Goal: Transaction & Acquisition: Purchase product/service

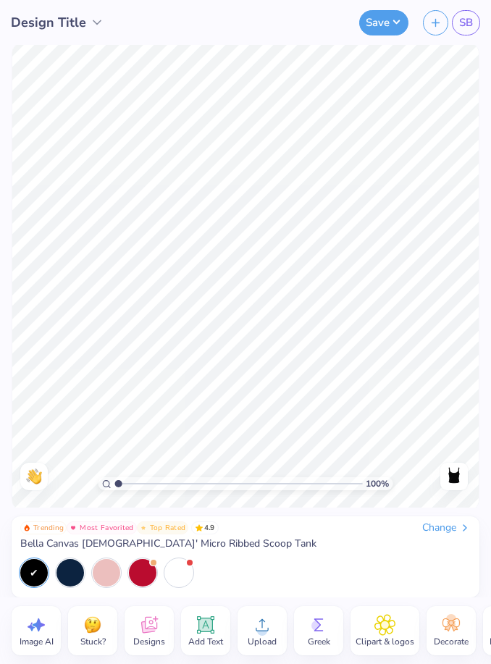
click at [267, 619] on icon at bounding box center [262, 625] width 22 height 22
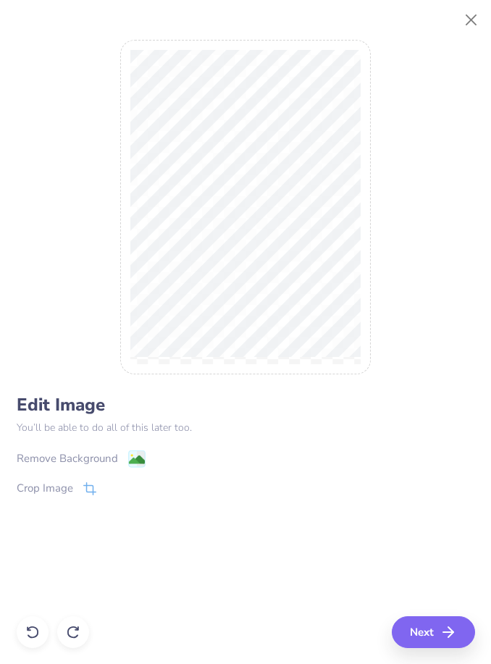
click at [135, 463] on image at bounding box center [136, 460] width 16 height 16
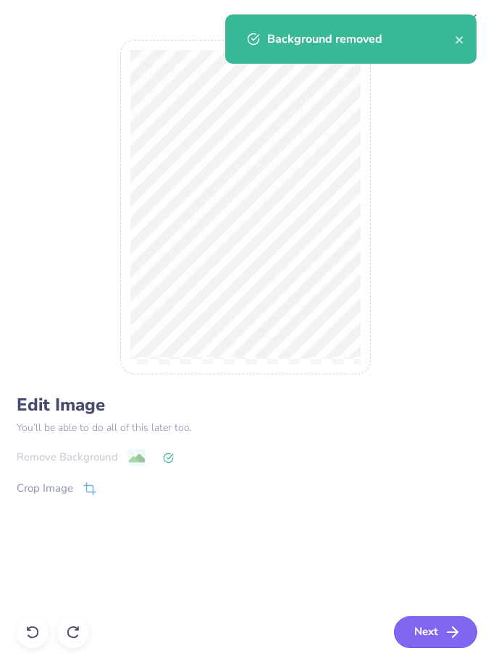
click at [432, 637] on button "Next" at bounding box center [435, 632] width 83 height 32
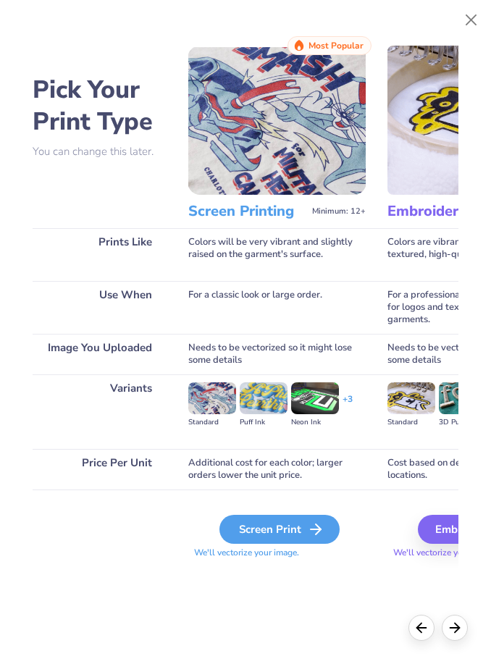
click at [288, 530] on div "Screen Print" at bounding box center [279, 528] width 120 height 29
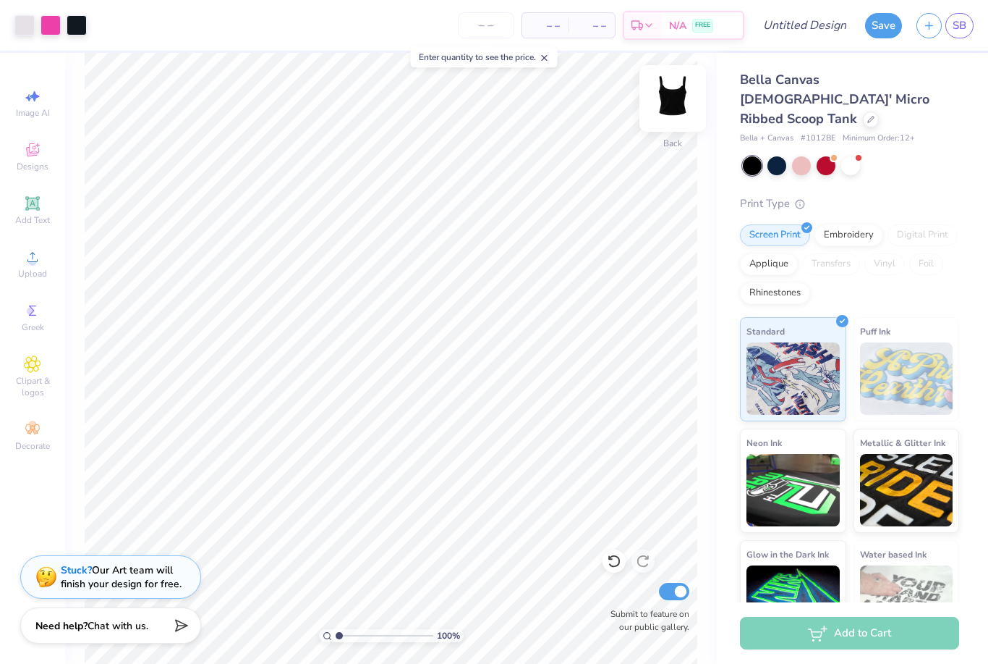
click at [490, 124] on div at bounding box center [673, 98] width 67 height 67
click at [30, 273] on span "Upload" at bounding box center [32, 274] width 29 height 12
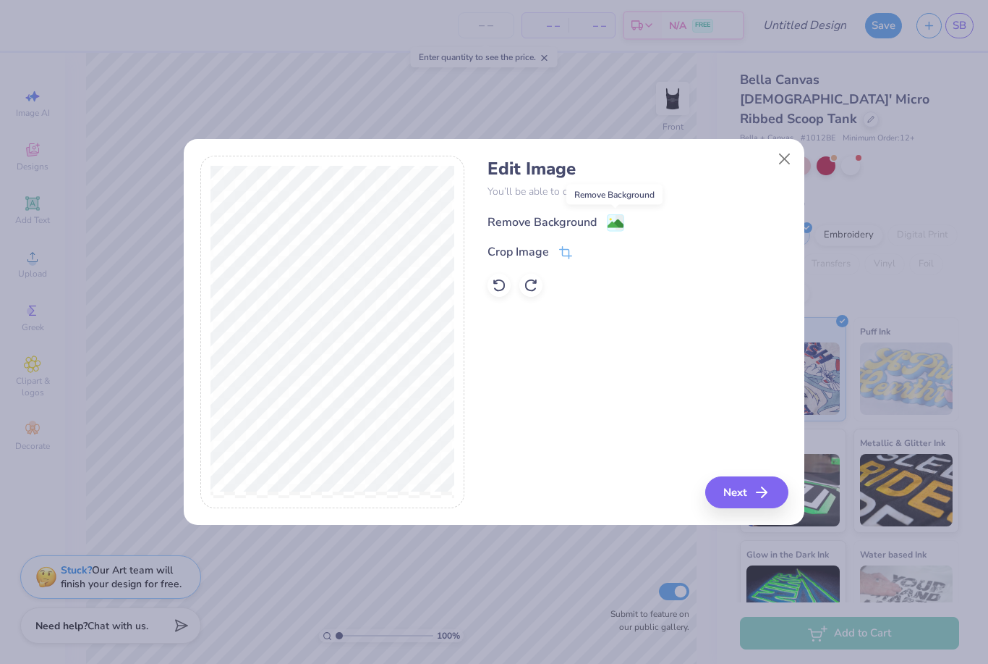
click at [490, 221] on image at bounding box center [616, 224] width 16 height 16
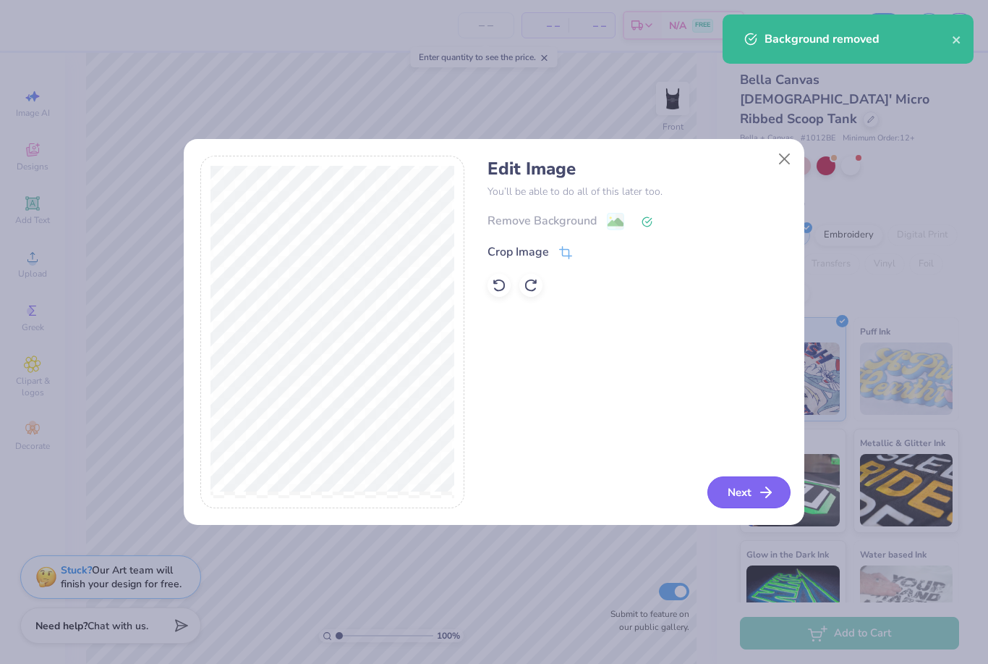
click at [490, 498] on icon "button" at bounding box center [766, 491] width 17 height 17
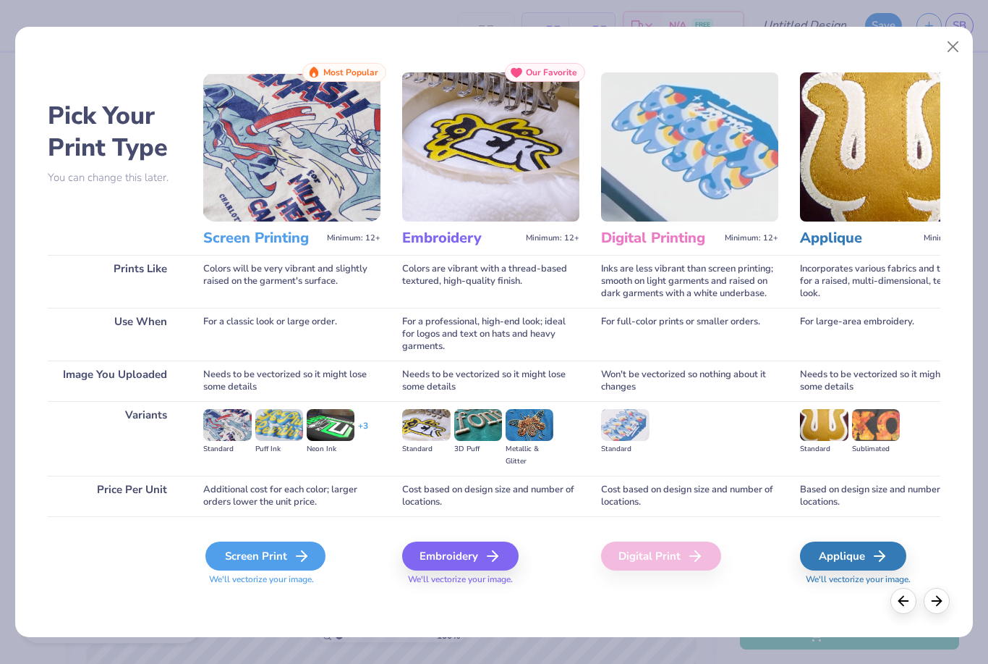
click at [266, 552] on div "Screen Print" at bounding box center [265, 555] width 120 height 29
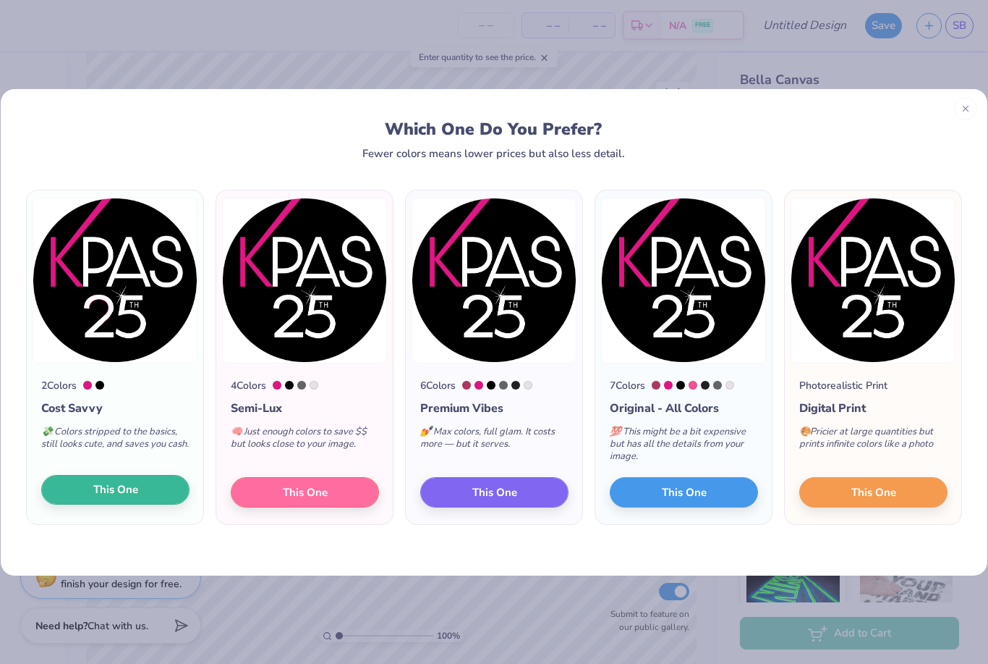
click at [148, 494] on button "This One" at bounding box center [115, 490] width 148 height 30
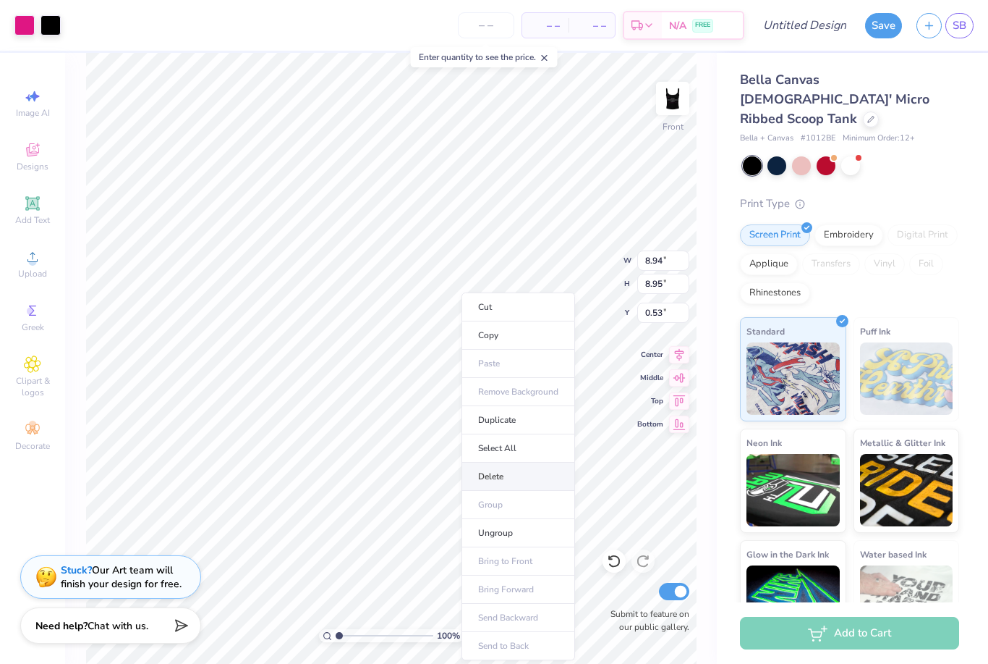
click at [477, 479] on li "Delete" at bounding box center [519, 476] width 114 height 28
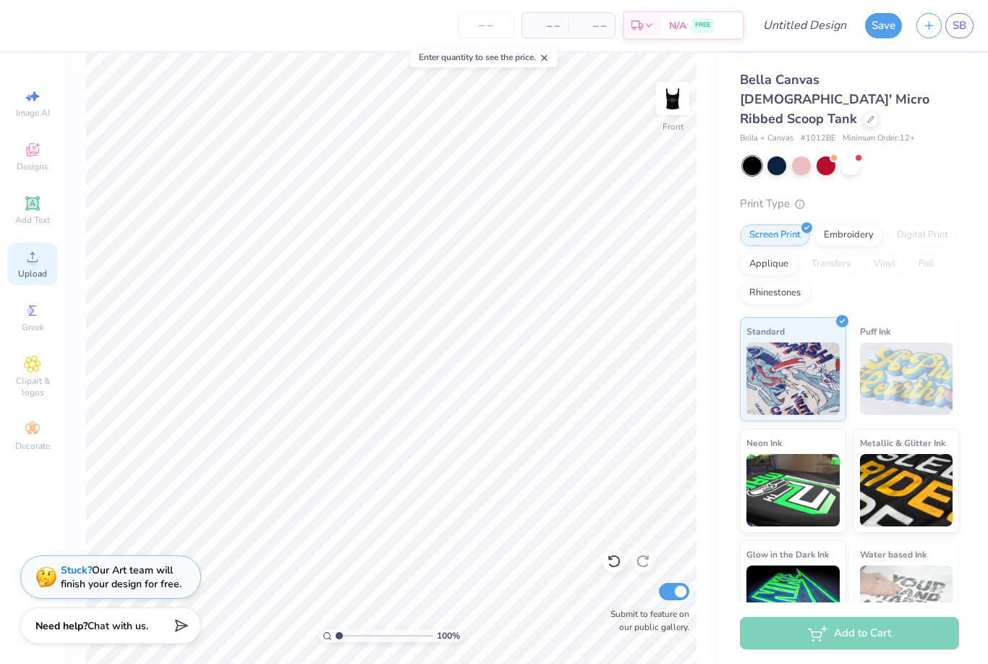
click at [35, 271] on div "Upload" at bounding box center [32, 263] width 51 height 43
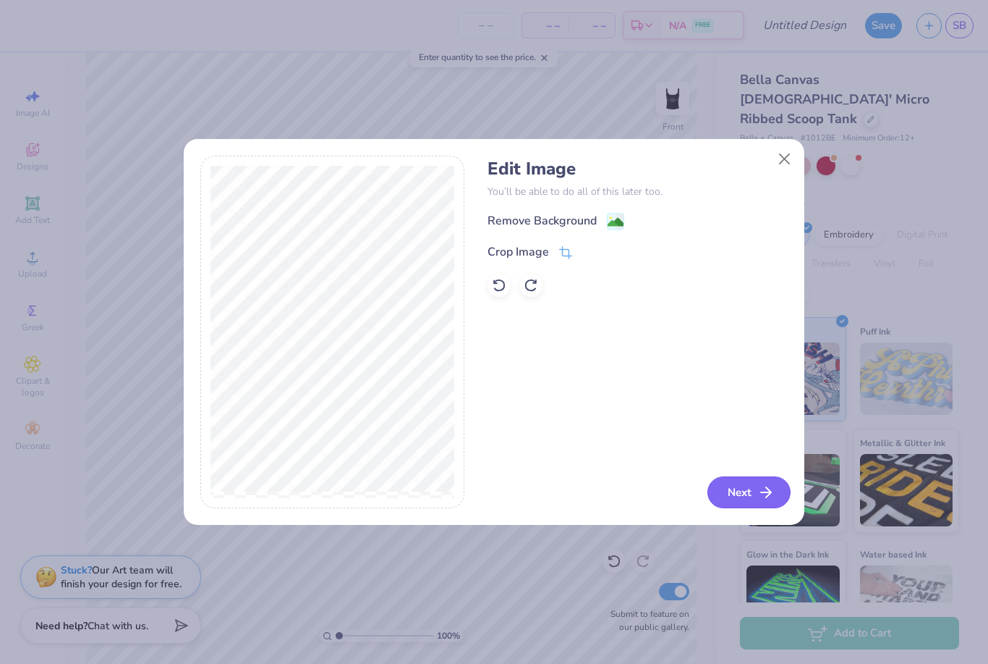
click at [490, 499] on button "Next" at bounding box center [749, 492] width 83 height 32
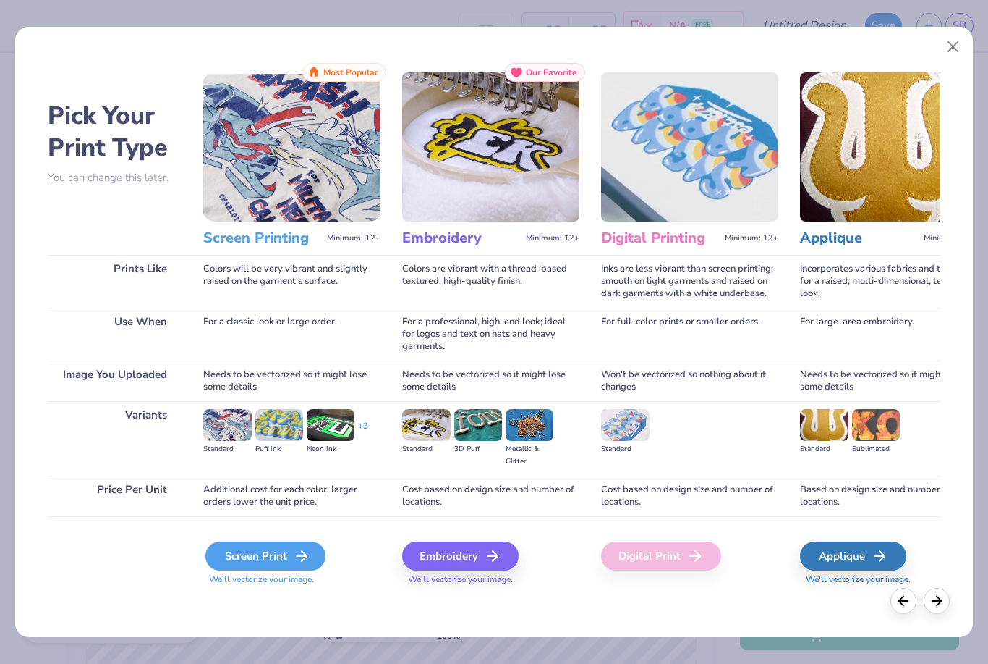
click at [279, 555] on div "Screen Print" at bounding box center [265, 555] width 120 height 29
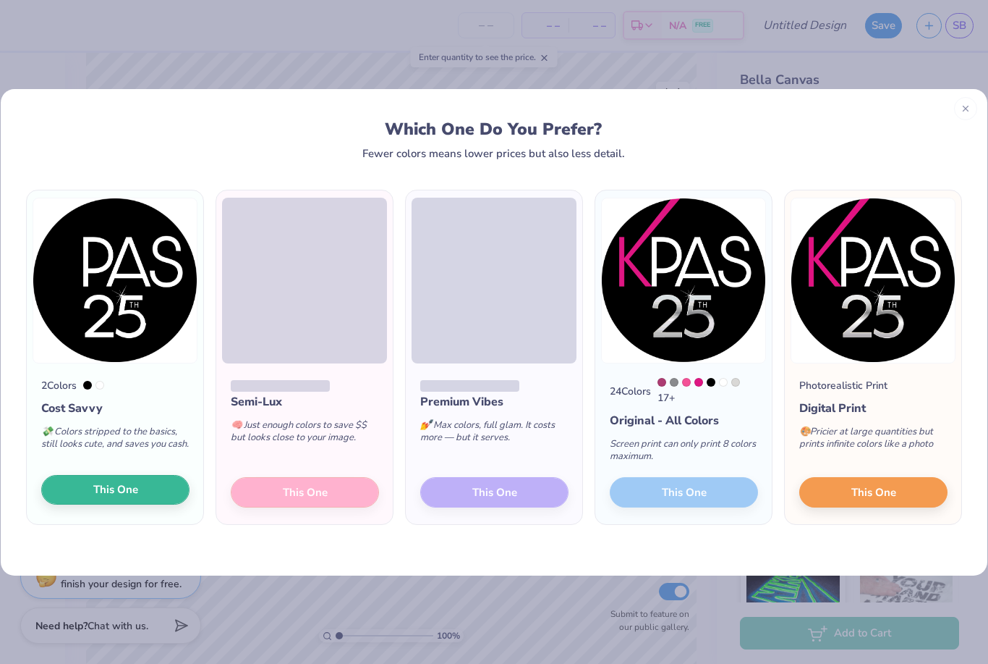
click at [114, 480] on div "2 Colors Cost Savvy 💸 Colors stripped to the basics, still looks cute, and save…" at bounding box center [115, 443] width 177 height 161
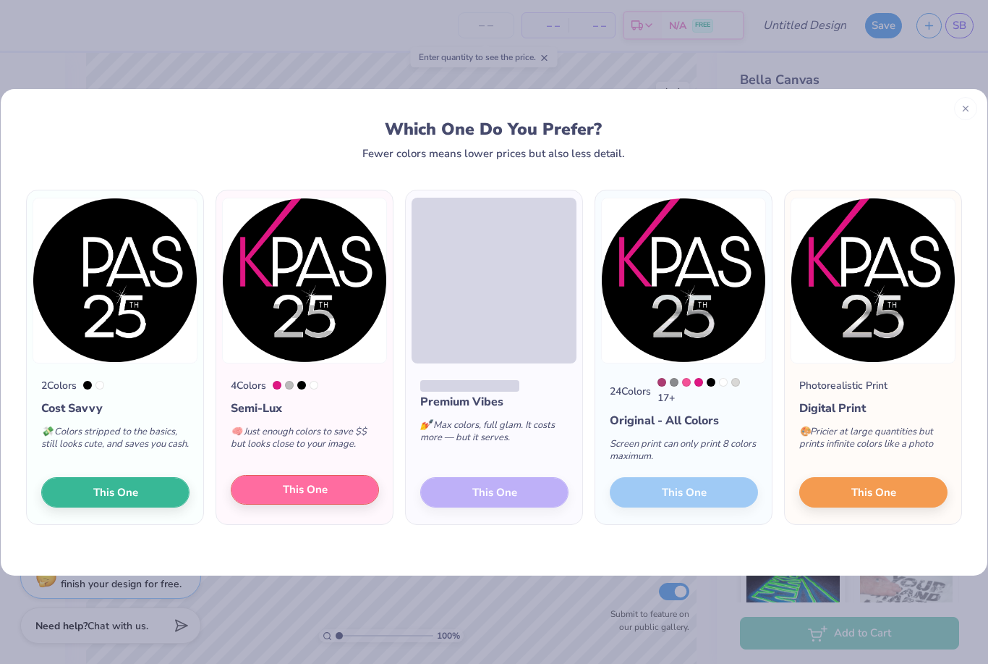
click at [278, 491] on button "This One" at bounding box center [305, 490] width 148 height 30
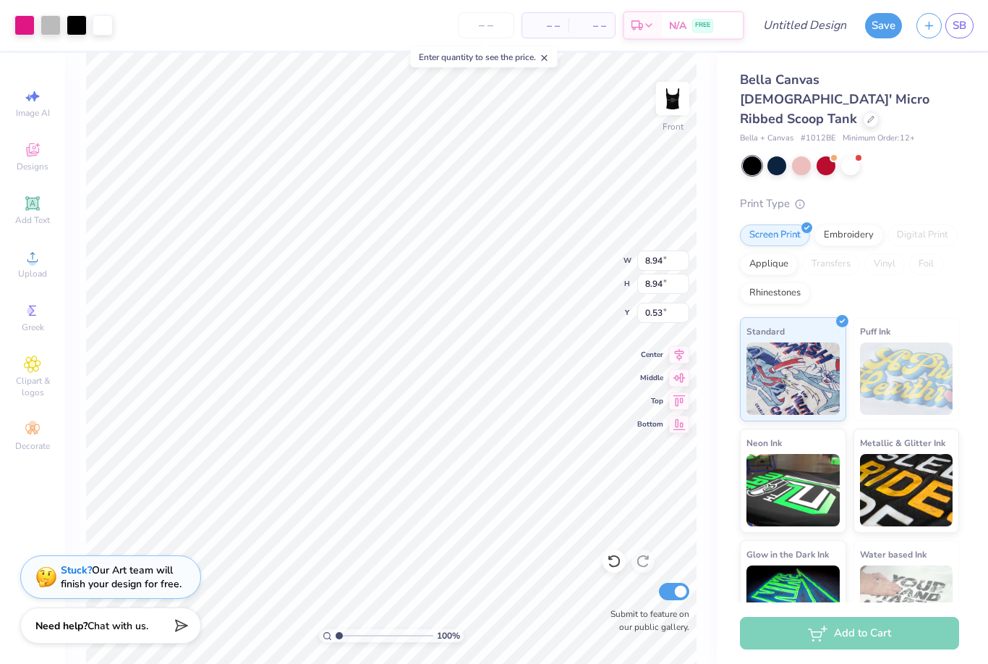
click at [490, 459] on div "Edit Image You’ll be able to do all of this later too. Remove Background Crop I…" at bounding box center [638, 295] width 300 height 353
drag, startPoint x: 284, startPoint y: 513, endPoint x: 346, endPoint y: 465, distance: 78.4
click at [346, 465] on div "Edit Image You’ll be able to do all of this later too. Remove Background Crop I…" at bounding box center [494, 332] width 988 height 664
drag, startPoint x: 287, startPoint y: 519, endPoint x: 326, endPoint y: 488, distance: 49.9
click at [326, 488] on div "Edit Image You’ll be able to do all of this later too. Remove Background Crop I…" at bounding box center [494, 332] width 988 height 664
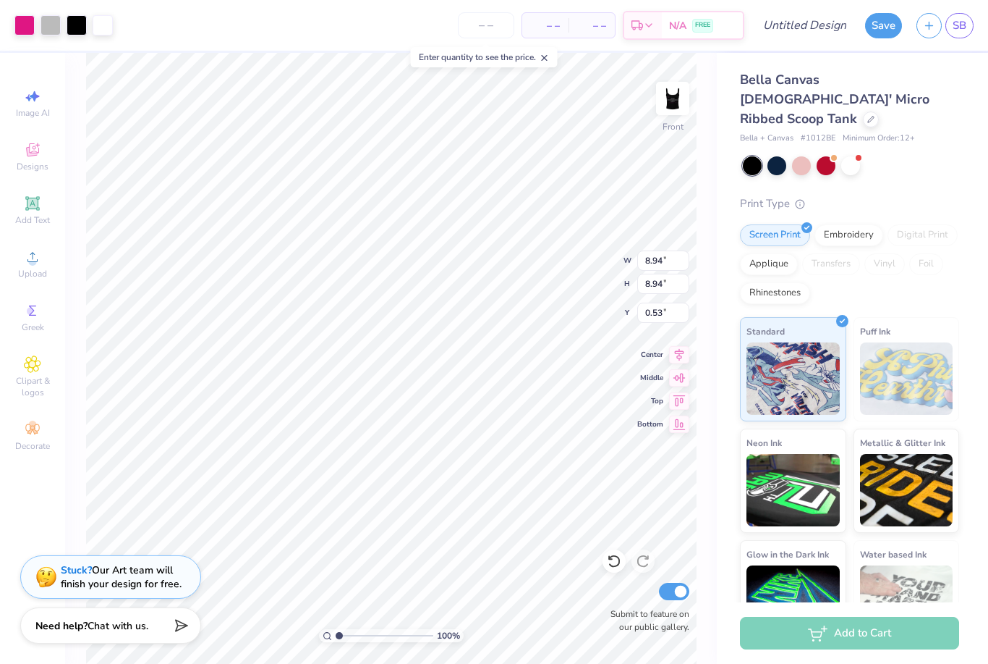
click at [326, 488] on div "Edit Image You’ll be able to do all of this later too. Remove Background Crop I…" at bounding box center [494, 303] width 621 height 369
drag, startPoint x: 285, startPoint y: 515, endPoint x: 320, endPoint y: 485, distance: 46.2
click at [320, 485] on div "Edit Image You’ll be able to do all of this later too. Remove Background Crop I…" at bounding box center [494, 332] width 988 height 664
drag, startPoint x: 502, startPoint y: 302, endPoint x: 482, endPoint y: 315, distance: 24.1
click at [482, 315] on div "Edit Image You’ll be able to do all of this later too. Remove Background Crop I…" at bounding box center [494, 295] width 588 height 353
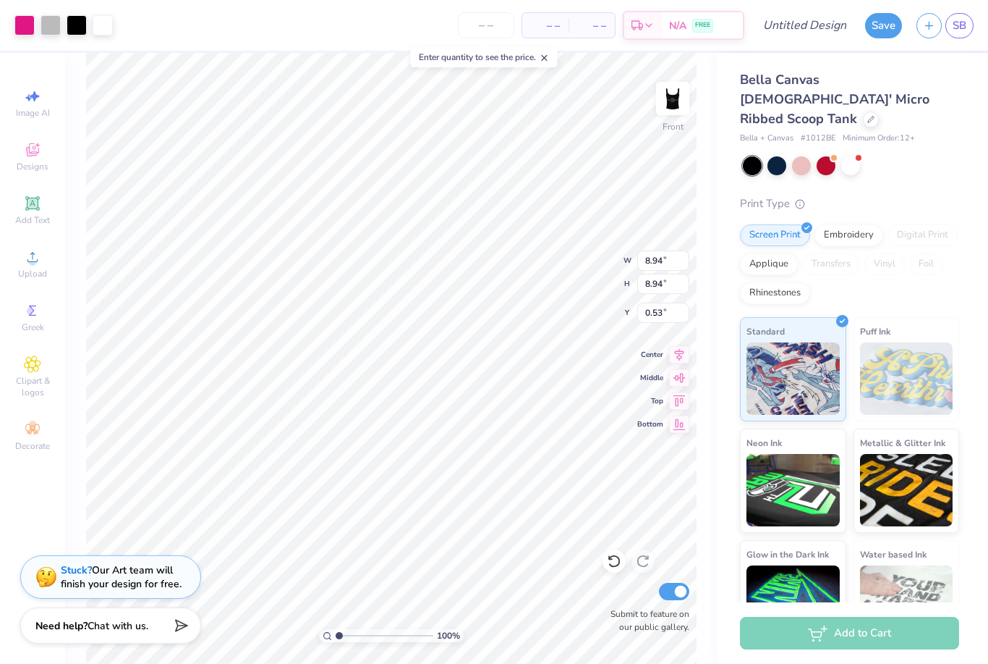
click at [490, 403] on div "Edit Image You’ll be able to do all of this later too. Remove Background Crop I…" at bounding box center [638, 295] width 300 height 353
click at [490, 399] on div "Edit Image You’ll be able to do all of this later too. Remove Background Crop I…" at bounding box center [638, 295] width 300 height 353
click at [490, 513] on div "Edit Image You’ll be able to do all of this later too. Remove Background Crop I…" at bounding box center [494, 332] width 988 height 664
click at [455, 171] on div at bounding box center [332, 295] width 265 height 353
click at [490, 62] on div "Edit Image You’ll be able to do all of this later too. Remove Background Crop I…" at bounding box center [494, 332] width 988 height 664
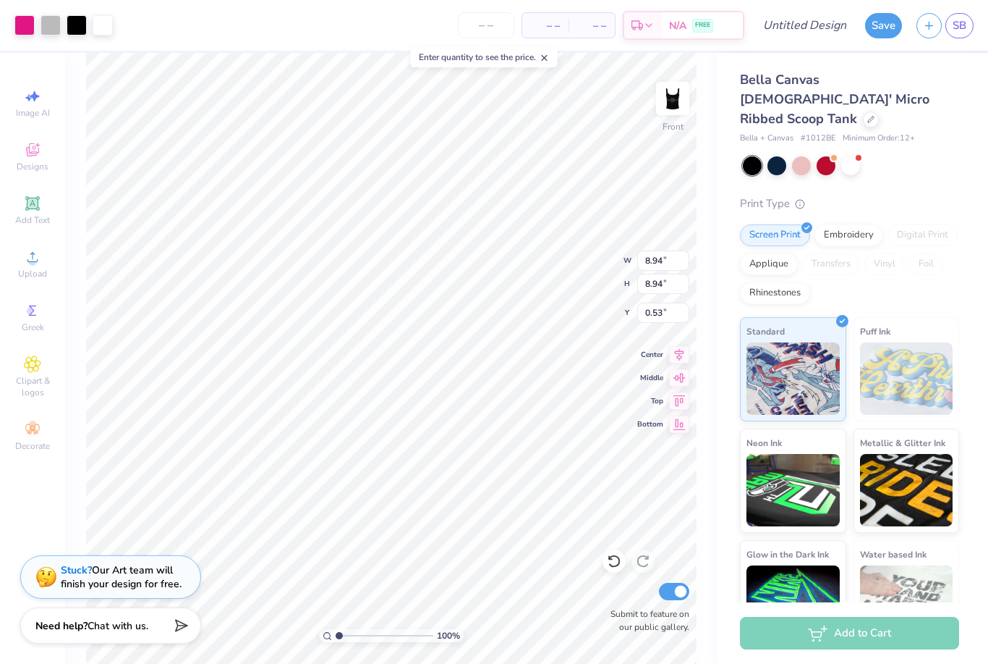
click at [490, 62] on div "Edit Image You’ll be able to do all of this later too. Remove Background Crop I…" at bounding box center [494, 332] width 988 height 664
click at [482, 22] on div "Edit Image You’ll be able to do all of this later too. Remove Background Crop I…" at bounding box center [494, 332] width 988 height 664
click at [490, 42] on div "Edit Image You’ll be able to do all of this later too. Remove Background Crop I…" at bounding box center [494, 332] width 988 height 664
click at [490, 35] on div "Edit Image You’ll be able to do all of this later too. Remove Background Crop I…" at bounding box center [494, 332] width 988 height 664
click at [363, 335] on div "Edit Image You’ll be able to do all of this later too. Remove Background Crop I…" at bounding box center [494, 295] width 588 height 353
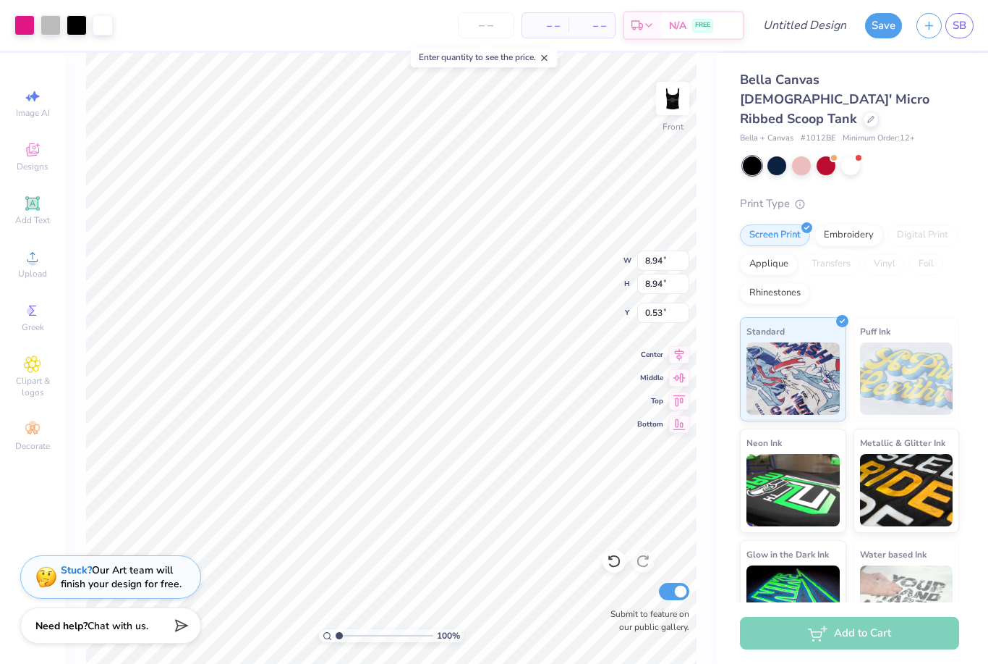
click at [490, 313] on div "Edit Image You’ll be able to do all of this later too. Remove Background Crop I…" at bounding box center [638, 295] width 300 height 353
click at [490, 312] on div "Edit Image You’ll be able to do all of this later too. Remove Background Crop I…" at bounding box center [638, 295] width 300 height 353
click at [23, 271] on div "Edit Image You’ll be able to do all of this later too. Remove Background Crop I…" at bounding box center [494, 332] width 988 height 664
click at [31, 217] on div "Edit Image You’ll be able to do all of this later too. Remove Background Crop I…" at bounding box center [494, 332] width 988 height 664
click at [354, 461] on div at bounding box center [333, 296] width 245 height 333
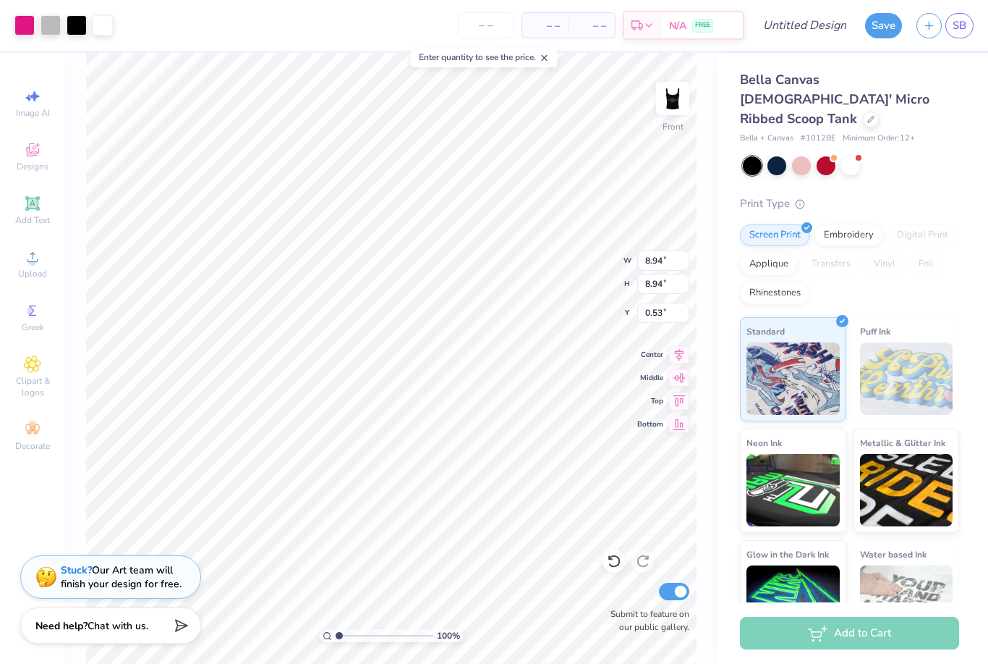
click at [0, 0] on html "Art colors – – Per Item – – Total Est. Delivery N/A FREE Design Title Save SB I…" at bounding box center [494, 332] width 988 height 664
drag, startPoint x: 499, startPoint y: 305, endPoint x: 483, endPoint y: 308, distance: 16.2
click at [483, 308] on div "Edit Image You’ll be able to do all of this later too. Remove Background Crop I…" at bounding box center [494, 295] width 588 height 353
click at [490, 259] on div at bounding box center [638, 248] width 300 height 23
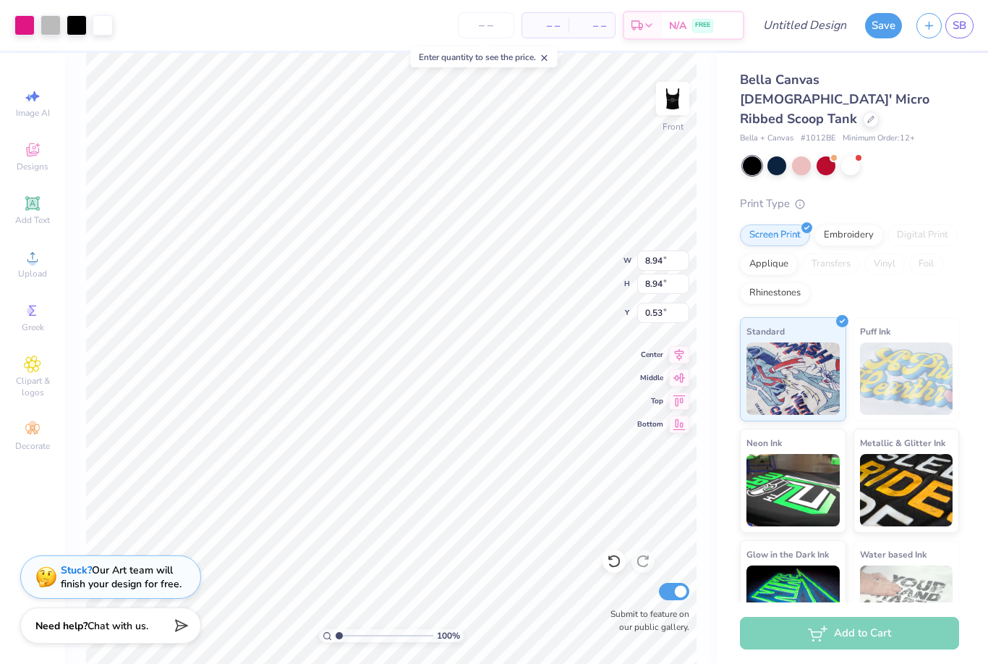
click at [490, 148] on p "You’ll be able to do all of this later too." at bounding box center [638, 155] width 300 height 15
click at [490, 264] on div "Edit Image You’ll be able to do all of this later too. Remove Background Crop I…" at bounding box center [638, 295] width 300 height 353
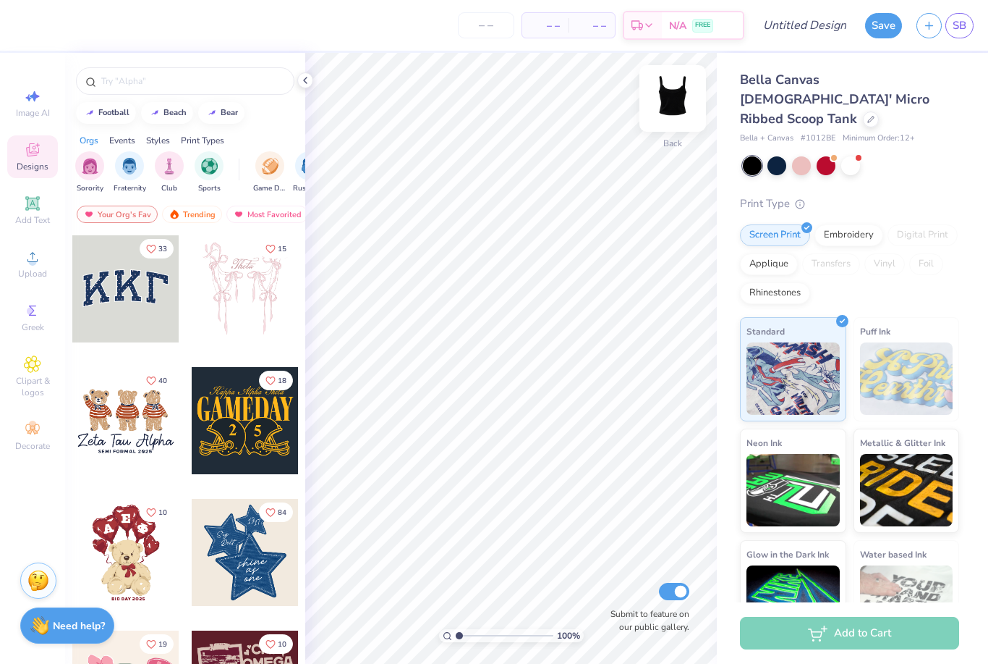
click at [666, 100] on img at bounding box center [673, 98] width 58 height 58
click at [312, 76] on div at bounding box center [305, 80] width 16 height 16
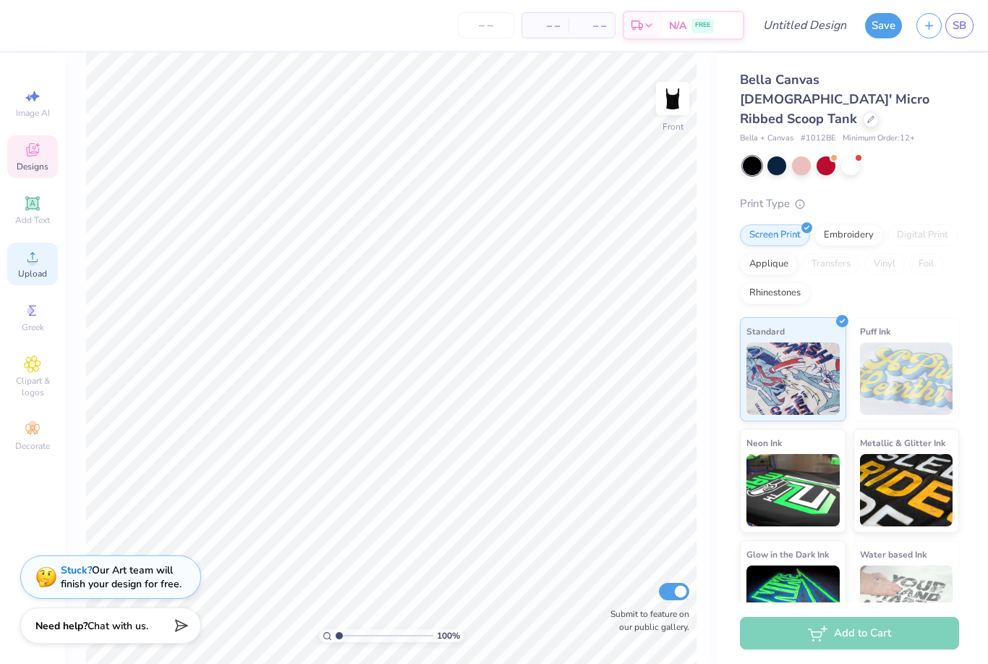
click at [33, 279] on span "Upload" at bounding box center [32, 274] width 29 height 12
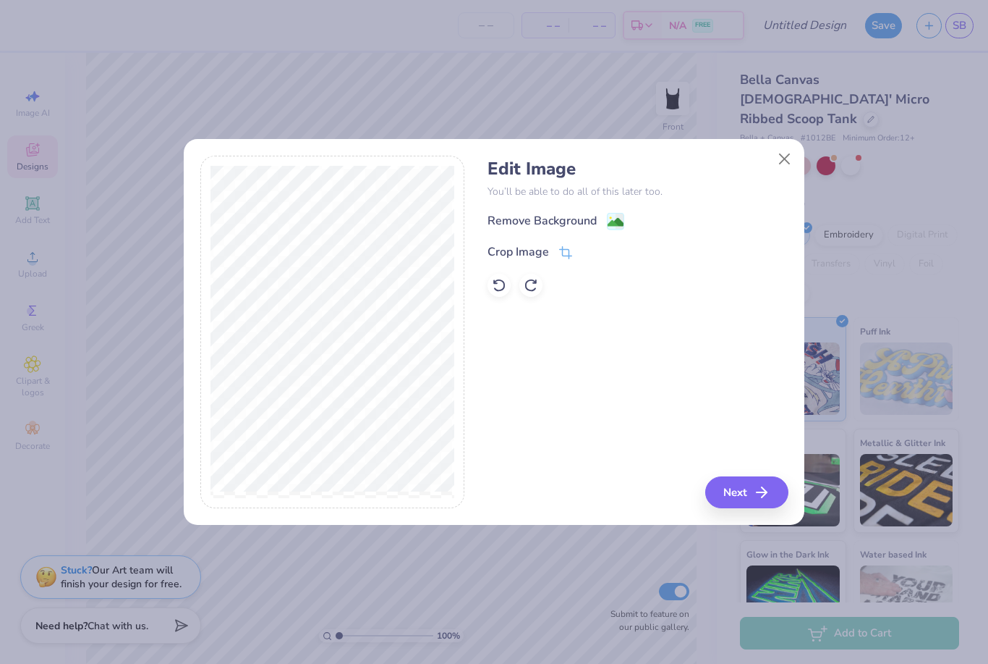
click at [787, 150] on button "Close" at bounding box center [784, 158] width 27 height 27
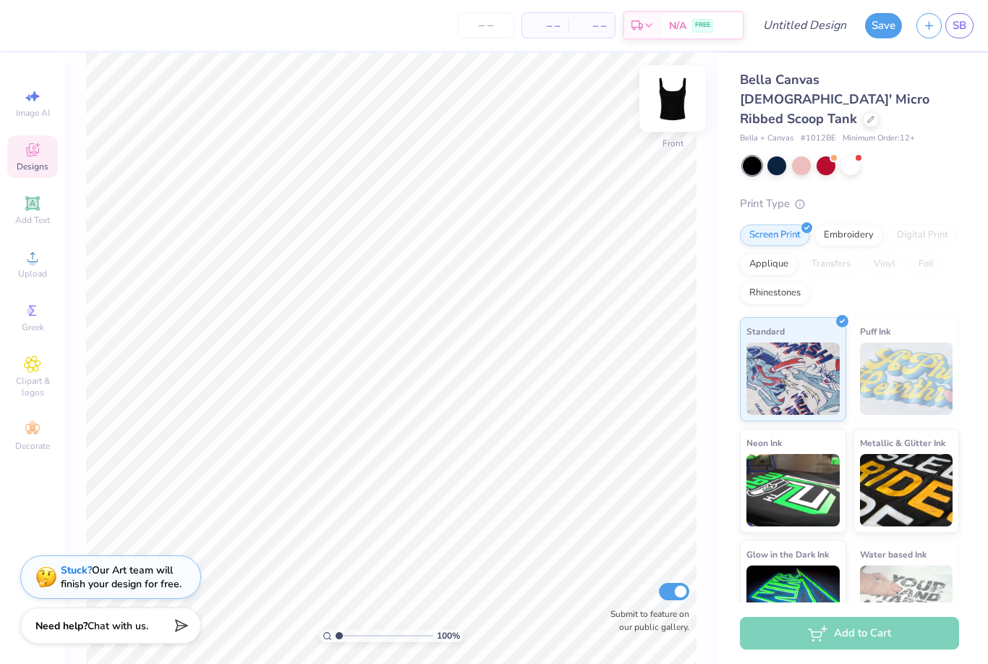
click at [663, 95] on img at bounding box center [673, 98] width 58 height 58
click at [491, 28] on input "number" at bounding box center [486, 25] width 56 height 26
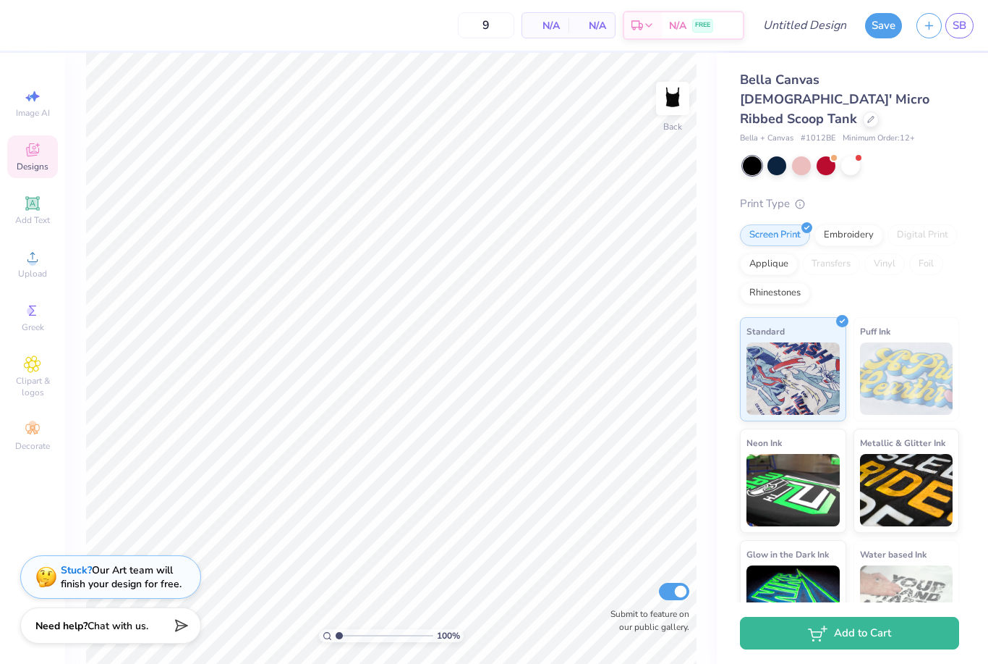
type input "12"
click at [564, 52] on div "12 N/A Per Item N/A Total Est. Delivery N/A FREE Design Title Save SB Image AI …" at bounding box center [494, 332] width 988 height 664
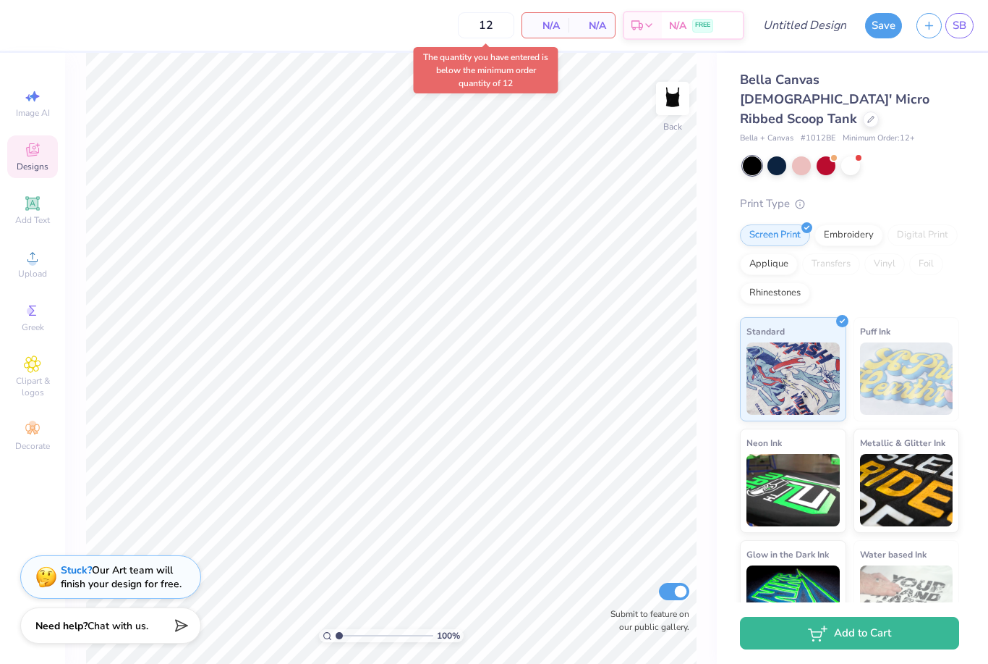
click at [518, 31] on div "12 N/A Per Item N/A Total Est. Delivery N/A FREE" at bounding box center [383, 25] width 723 height 51
click at [564, 29] on div "N/A Per Item" at bounding box center [545, 25] width 46 height 25
click at [548, 30] on span "N/A" at bounding box center [545, 25] width 29 height 15
click at [600, 25] on span "N/A" at bounding box center [591, 25] width 29 height 15
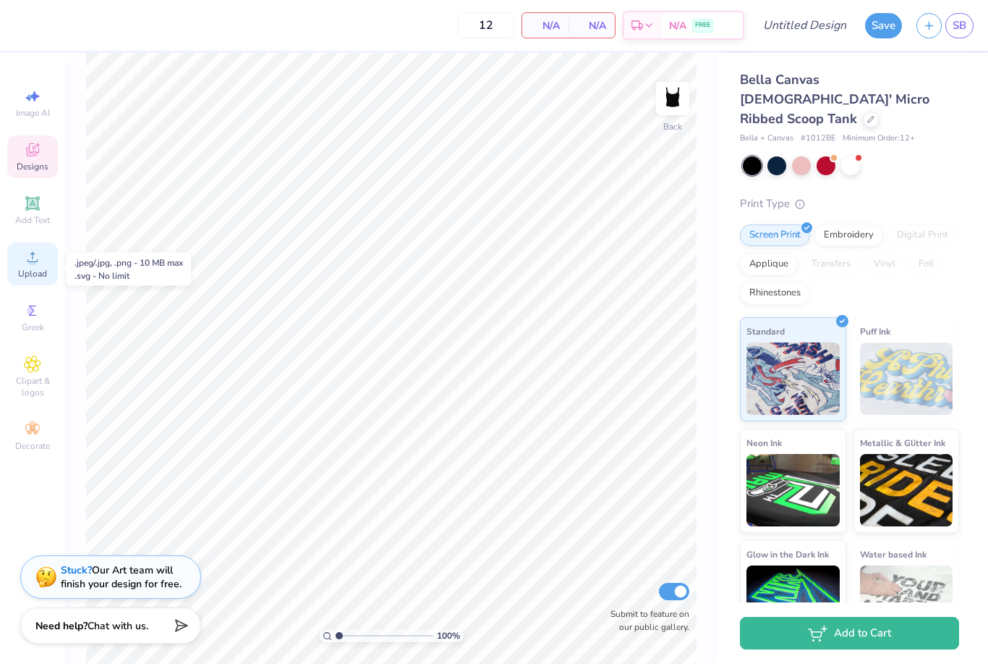
click at [32, 258] on icon at bounding box center [32, 256] width 17 height 17
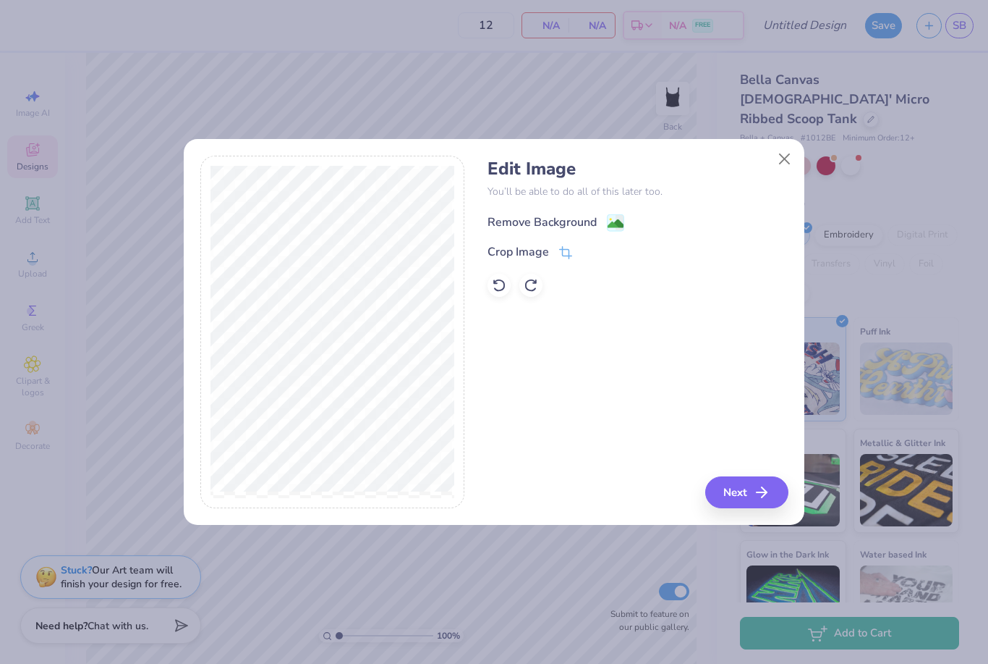
click at [574, 226] on div "Remove Background" at bounding box center [542, 221] width 109 height 17
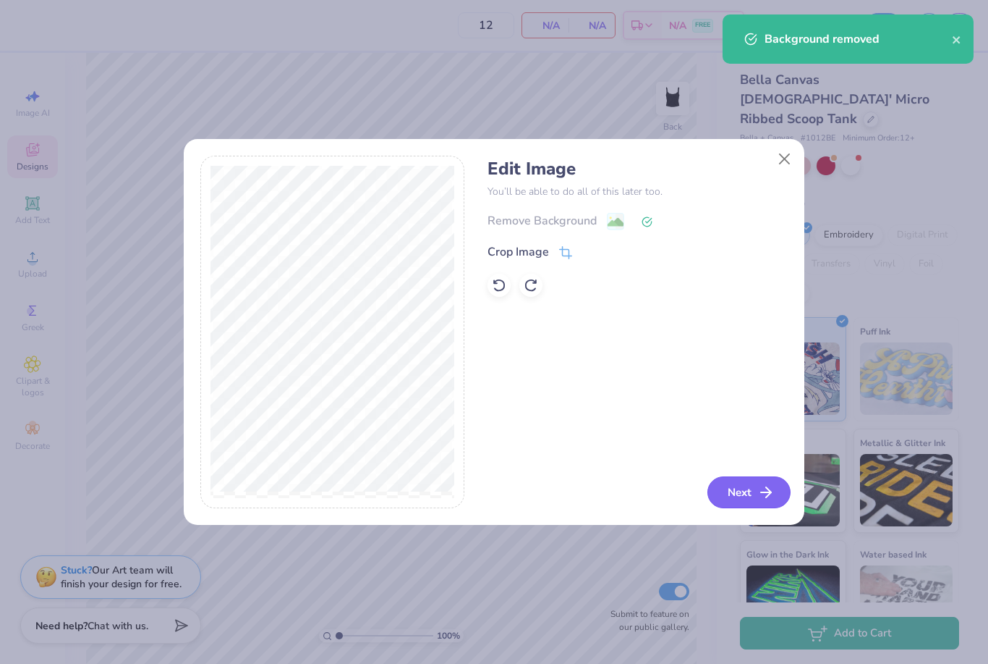
click at [769, 504] on button "Next" at bounding box center [749, 492] width 83 height 32
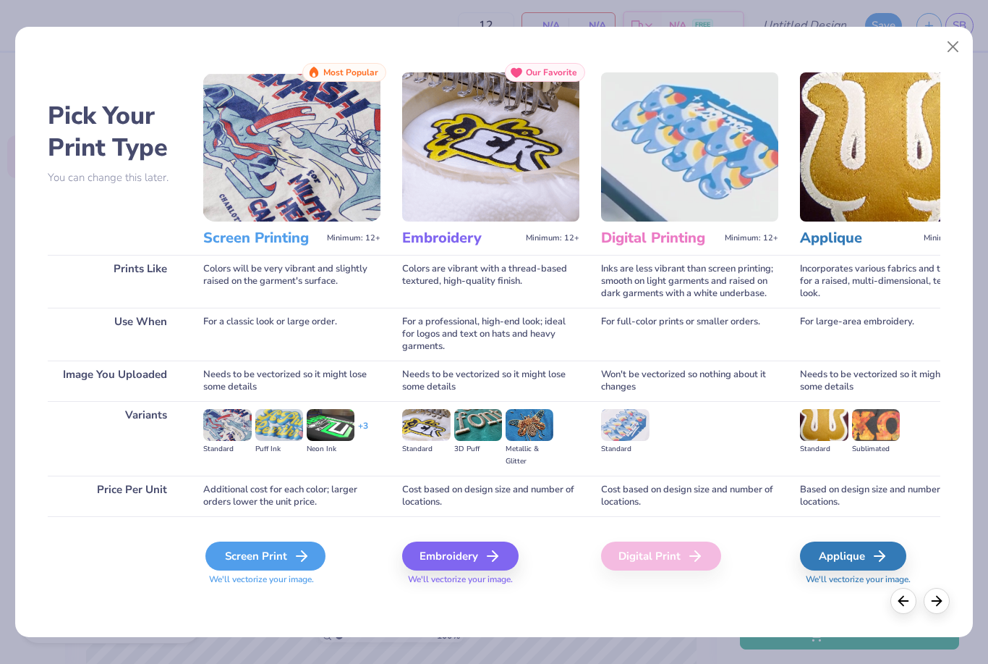
click at [305, 559] on icon at bounding box center [301, 555] width 17 height 17
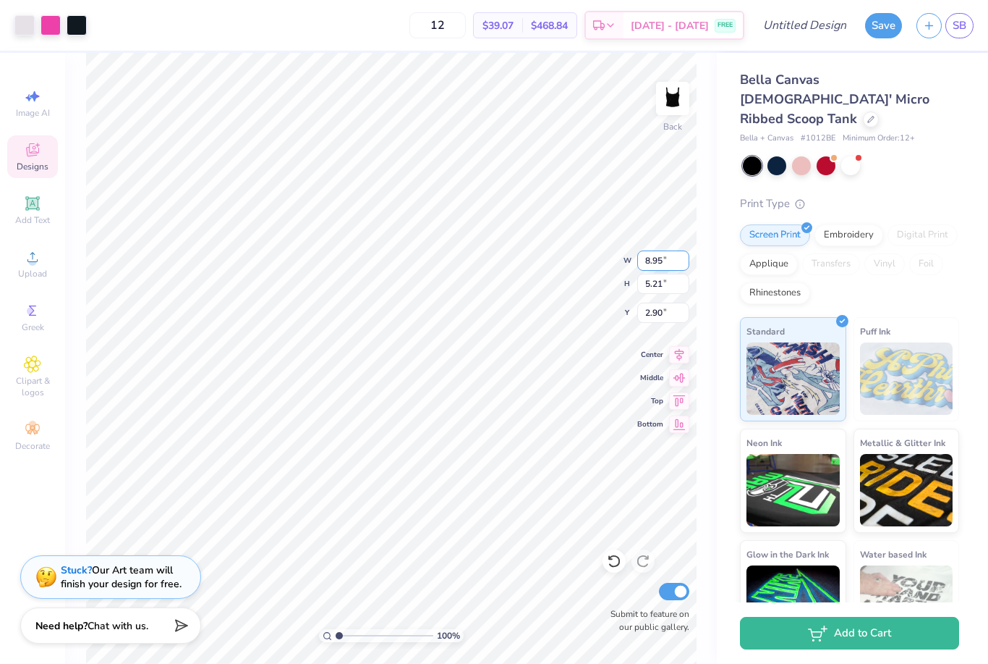
type input "8.01"
type input "4.66"
type input "1.22"
click at [671, 100] on img at bounding box center [673, 98] width 58 height 58
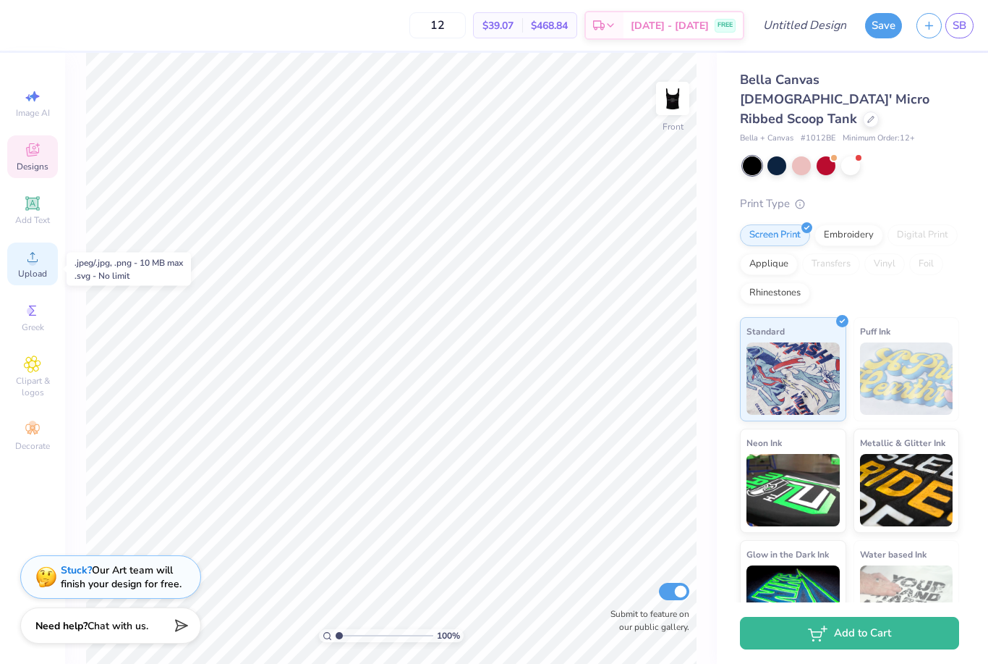
click at [25, 274] on span "Upload" at bounding box center [32, 274] width 29 height 12
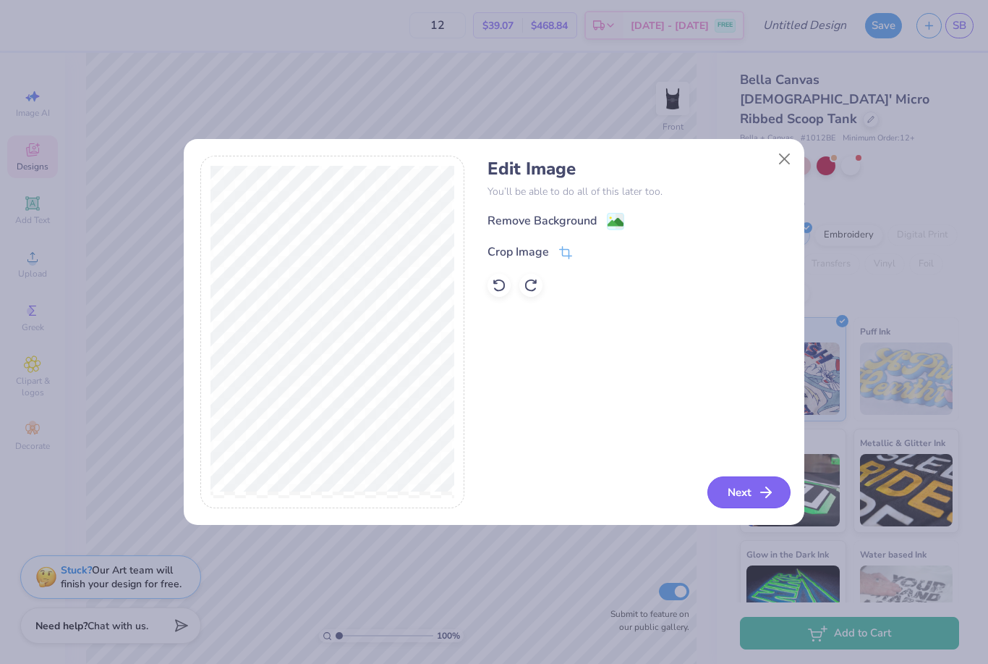
click at [748, 502] on button "Next" at bounding box center [749, 492] width 83 height 32
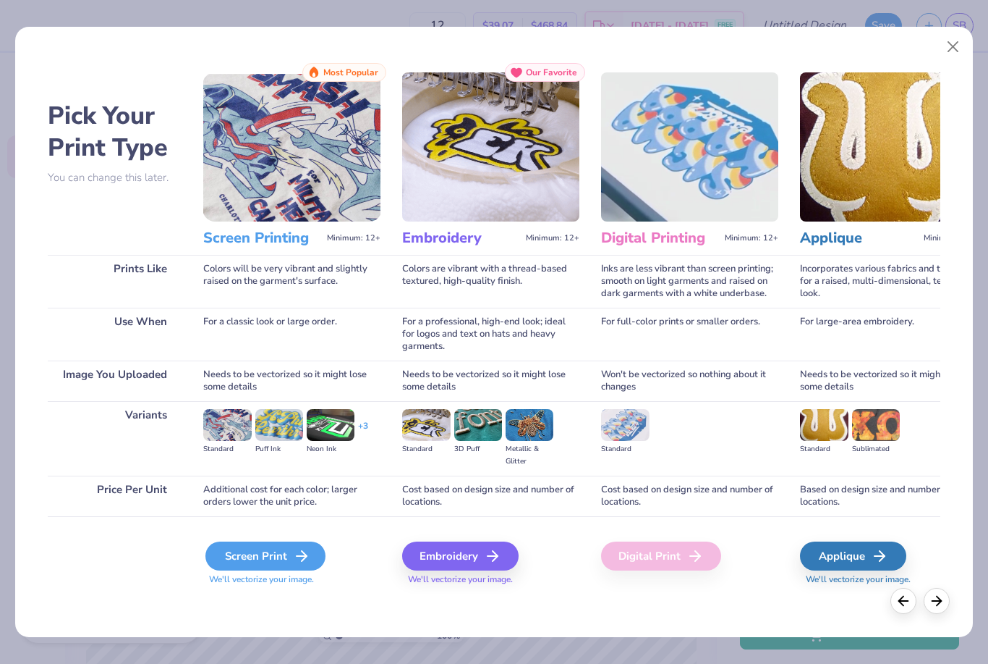
click at [287, 564] on div "Screen Print" at bounding box center [265, 555] width 120 height 29
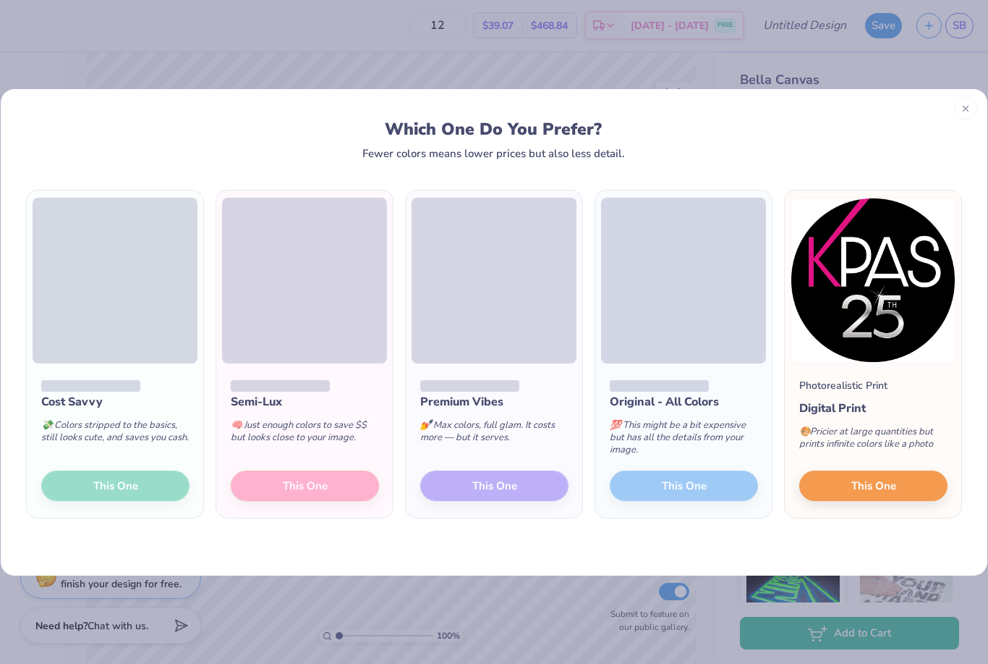
click at [323, 486] on div "Semi-Lux 🧠 Just enough colors to save $$ but looks close to your image. This One" at bounding box center [304, 440] width 177 height 155
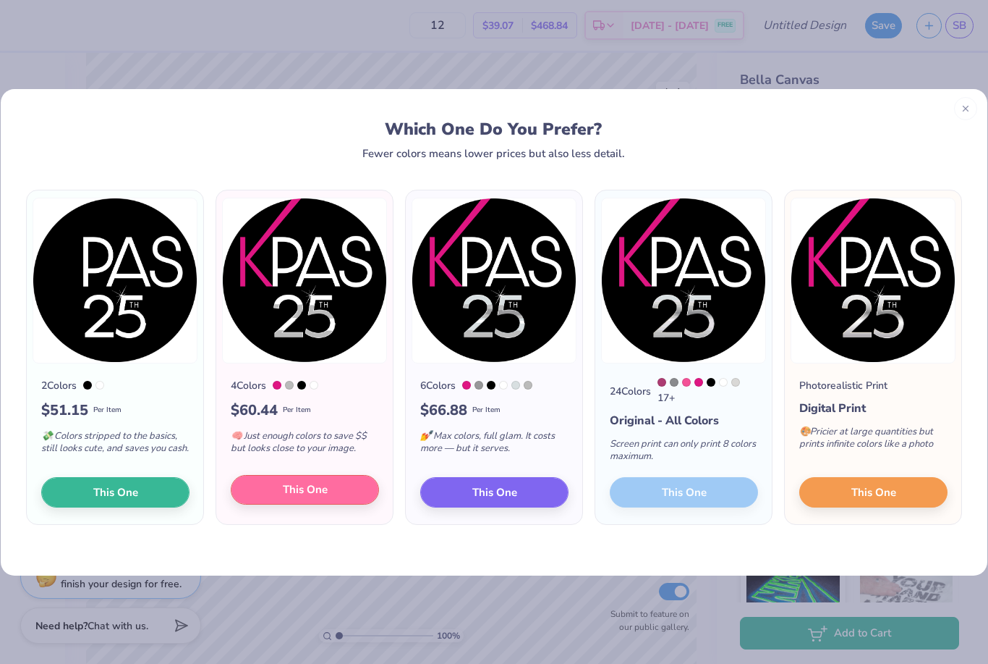
click at [321, 488] on span "This One" at bounding box center [305, 489] width 45 height 17
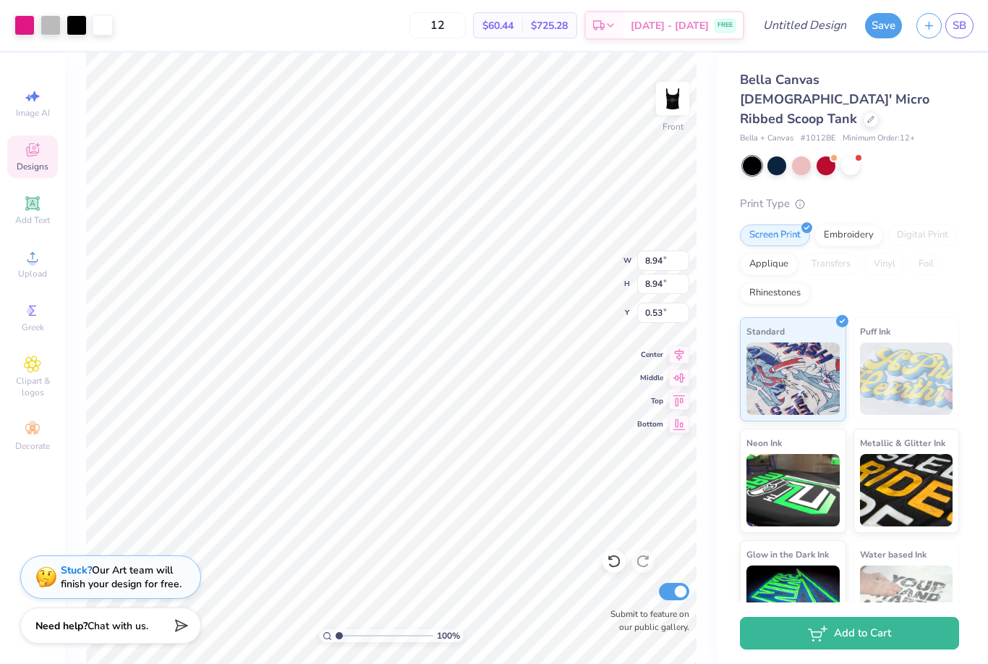
drag, startPoint x: 284, startPoint y: 308, endPoint x: 391, endPoint y: 420, distance: 155.1
click at [391, 420] on div "Pick Your Print Type You can change this later. Prints Like Use When Image You …" at bounding box center [494, 292] width 892 height 530
click at [431, 369] on div "Standard 3D Puff Metallic & Glitter" at bounding box center [490, 402] width 177 height 75
drag, startPoint x: 494, startPoint y: 306, endPoint x: 467, endPoint y: 327, distance: 34.0
click at [467, 327] on div "Embroidery Minimum: 12+ Our Favorite Colors are vibrant with a thread-based tex…" at bounding box center [490, 292] width 177 height 530
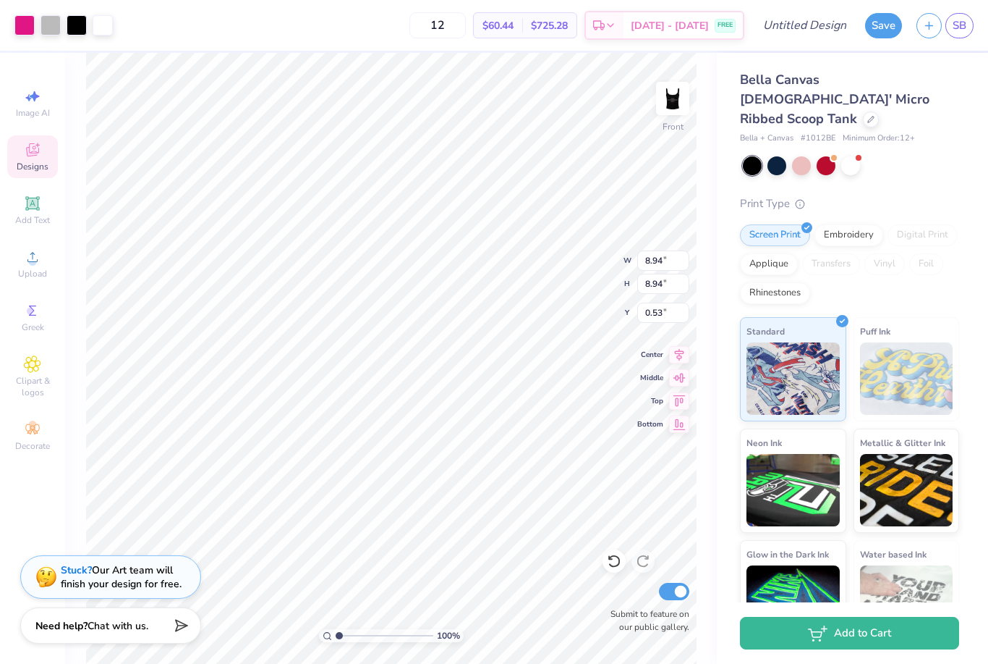
drag, startPoint x: 490, startPoint y: 314, endPoint x: 441, endPoint y: 339, distance: 55.3
click at [441, 340] on div "Embroidery Minimum: 12+ Our Favorite Colors are vibrant with a thread-based tex…" at bounding box center [490, 292] width 177 height 530
drag, startPoint x: 492, startPoint y: 521, endPoint x: 480, endPoint y: 515, distance: 13.6
click at [480, 515] on div "Embroidery" at bounding box center [462, 519] width 116 height 29
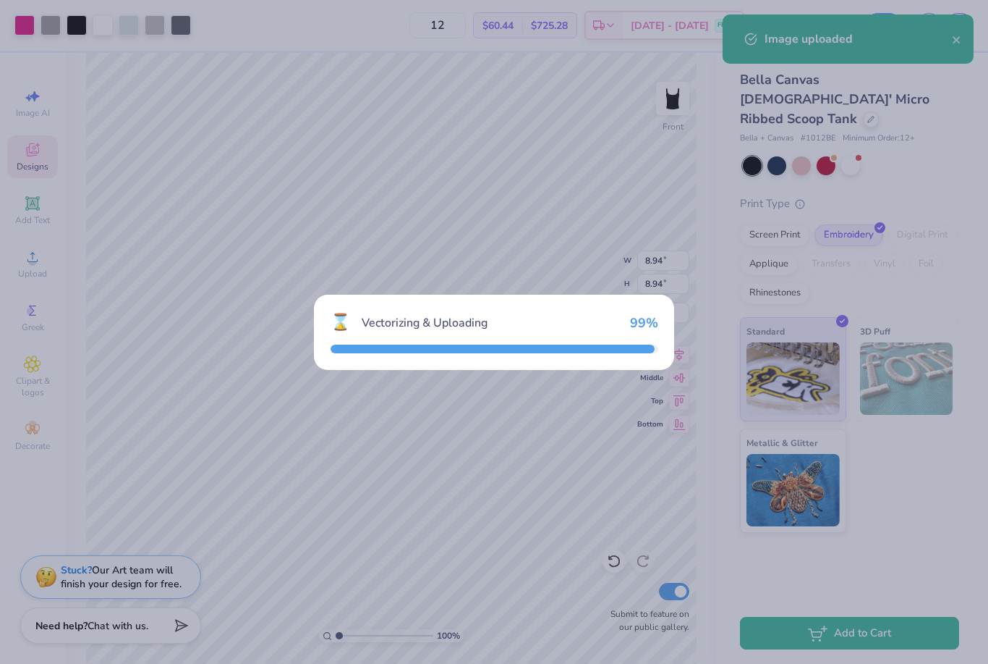
type input "6.94"
type input "1.53"
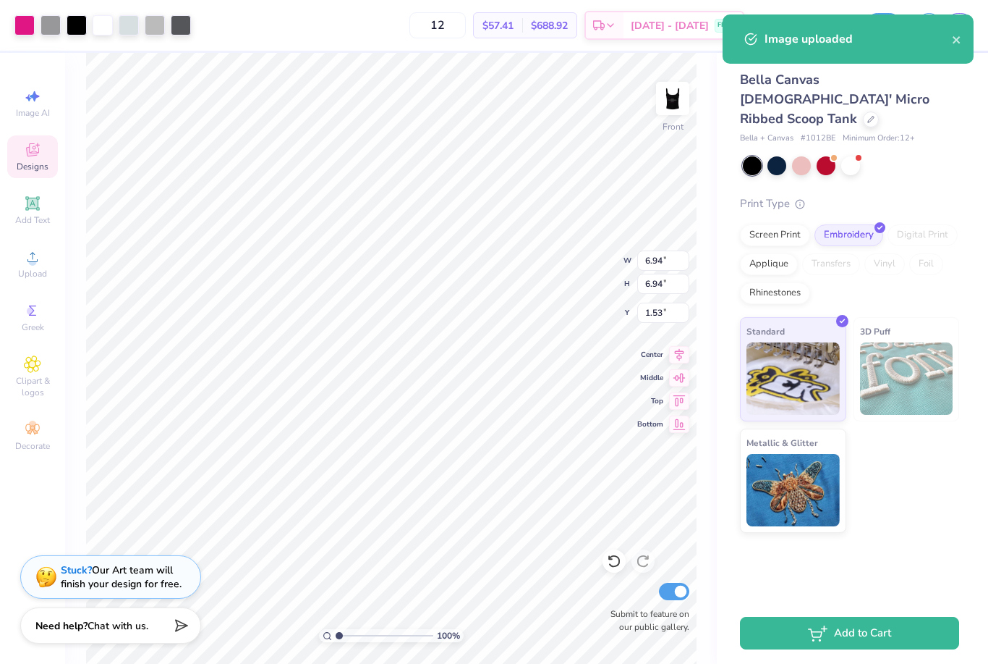
click at [665, 314] on div "For full-color prints or smaller orders." at bounding box center [689, 297] width 177 height 53
click at [668, 278] on div "For full-color prints or smaller orders." at bounding box center [689, 297] width 177 height 53
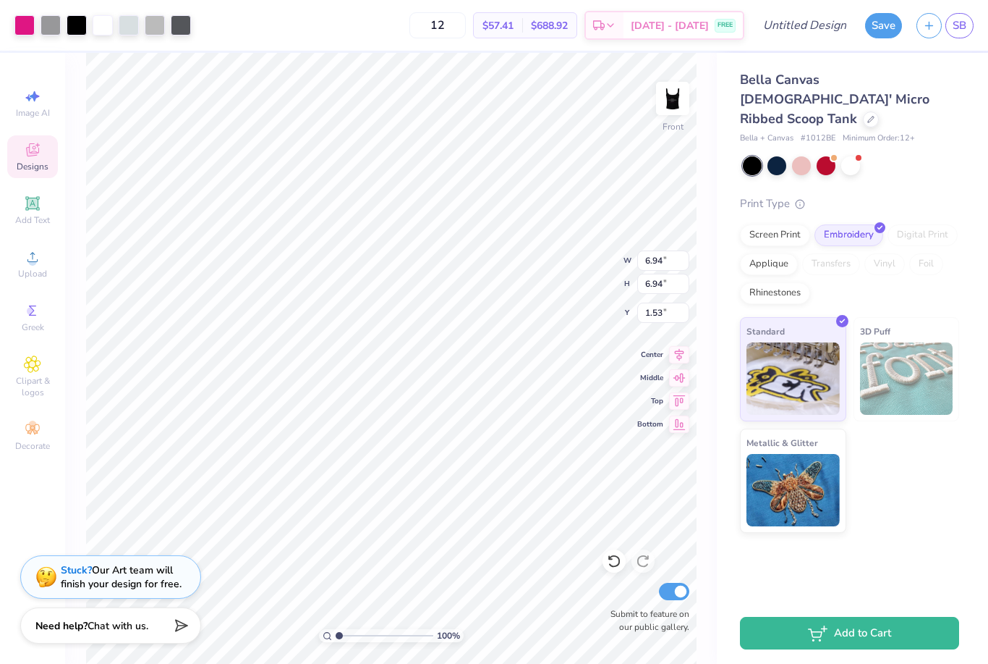
drag, startPoint x: 468, startPoint y: 494, endPoint x: 413, endPoint y: 453, distance: 68.7
click at [413, 453] on div "Embroidery Minimum: 12+ Our Favorite Colors are vibrant with a thread-based tex…" at bounding box center [490, 292] width 177 height 530
click at [465, 497] on div "Embroidery We'll vectorize your image." at bounding box center [490, 518] width 177 height 77
drag, startPoint x: 465, startPoint y: 497, endPoint x: 445, endPoint y: 470, distance: 34.2
click at [445, 470] on div "Embroidery Minimum: 12+ Our Favorite Colors are vibrant with a thread-based tex…" at bounding box center [490, 292] width 177 height 530
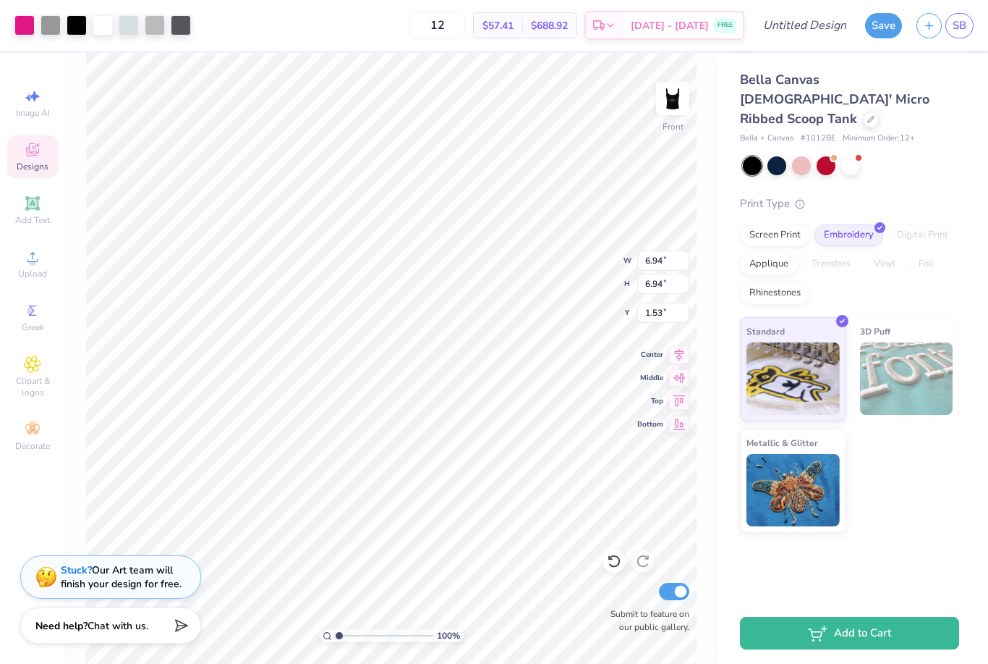
drag, startPoint x: 464, startPoint y: 493, endPoint x: 442, endPoint y: 472, distance: 30.2
click at [442, 472] on div "Embroidery Minimum: 12+ Our Favorite Colors are vibrant with a thread-based tex…" at bounding box center [490, 292] width 177 height 530
drag, startPoint x: 303, startPoint y: 493, endPoint x: 334, endPoint y: 475, distance: 36.0
click at [334, 475] on div "Screen Printing Minimum: 12+ Most Popular Colors will be very vibrant and sligh…" at bounding box center [291, 292] width 177 height 530
click at [332, 352] on div "Needs to be vectorized so it might lose some details" at bounding box center [291, 344] width 177 height 41
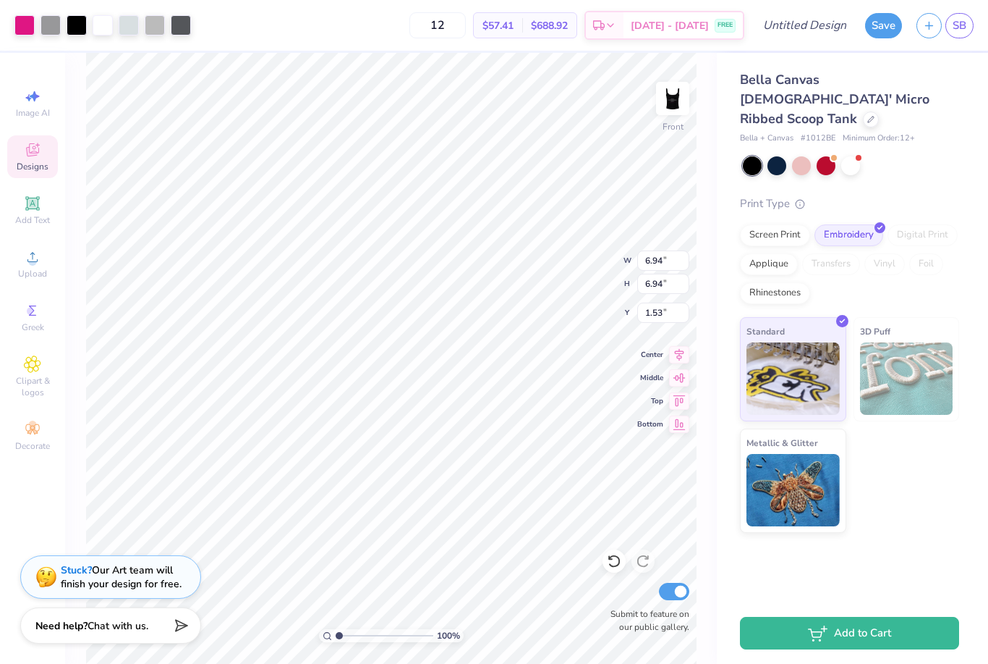
drag, startPoint x: 360, startPoint y: 383, endPoint x: 434, endPoint y: 384, distance: 74.5
click at [434, 384] on div "Pick Your Print Type You can change this later. Prints Like Use When Image You …" at bounding box center [494, 292] width 892 height 530
drag, startPoint x: 448, startPoint y: 386, endPoint x: 433, endPoint y: 447, distance: 63.4
click at [433, 447] on div "Embroidery Minimum: 12+ Our Favorite Colors are vibrant with a thread-based tex…" at bounding box center [490, 292] width 177 height 530
click at [454, 462] on div "Cost based on design size and number of locations." at bounding box center [490, 459] width 177 height 41
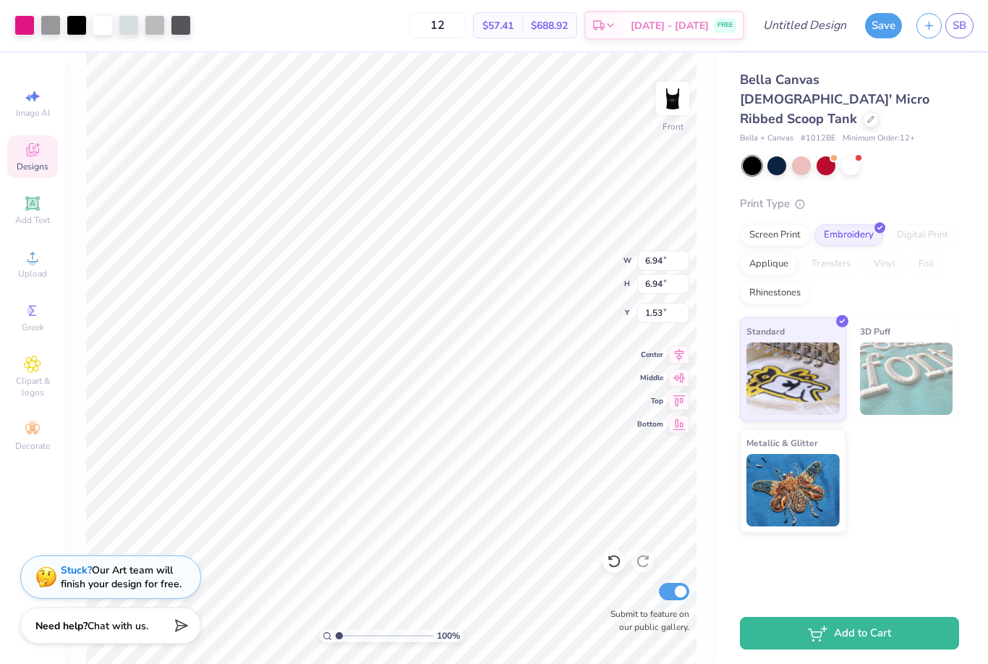
drag, startPoint x: 429, startPoint y: 495, endPoint x: 388, endPoint y: 439, distance: 69.3
click at [388, 439] on div "Pick Your Print Type You can change this later. Prints Like Use When Image You …" at bounding box center [494, 292] width 892 height 530
click at [377, 388] on div "Standard Puff Ink Neon Ink + 3" at bounding box center [291, 396] width 177 height 46
click at [376, 388] on div "Standard Puff Ink Neon Ink + 3" at bounding box center [291, 396] width 177 height 46
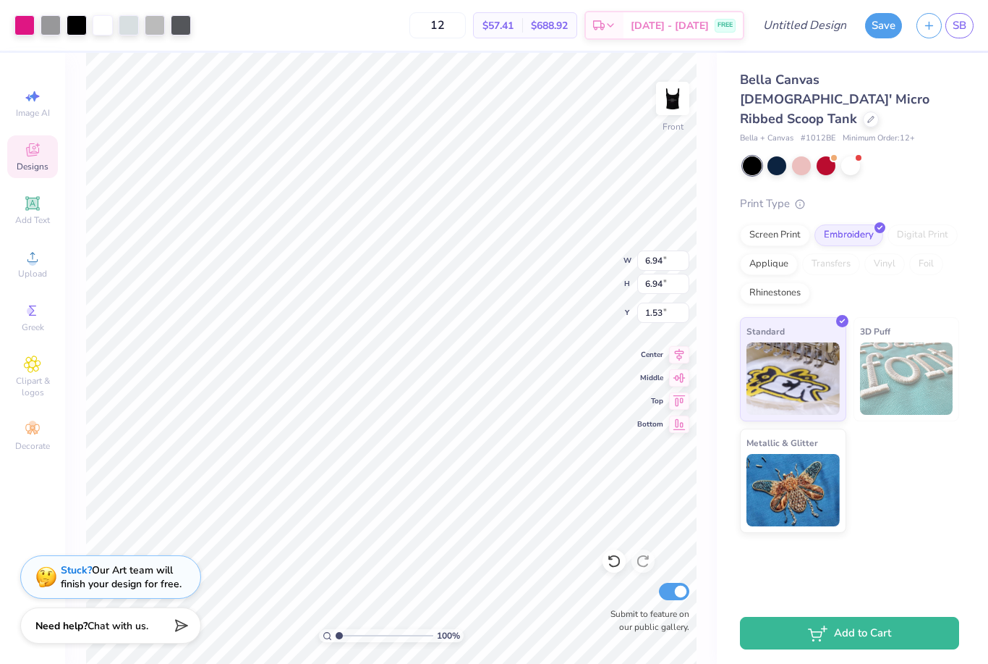
click at [423, 421] on div "3D Puff" at bounding box center [443, 402] width 48 height 59
click at [654, 263] on div "Inks are less vibrant than screen printing; smooth on light garments and raised…" at bounding box center [654, 245] width 177 height 53
click at [651, 264] on div "Inks are less vibrant than screen printing; smooth on light garments and raised…" at bounding box center [654, 245] width 177 height 53
click at [648, 263] on div "Inks are less vibrant than screen printing; smooth on light garments and raised…" at bounding box center [654, 245] width 177 height 53
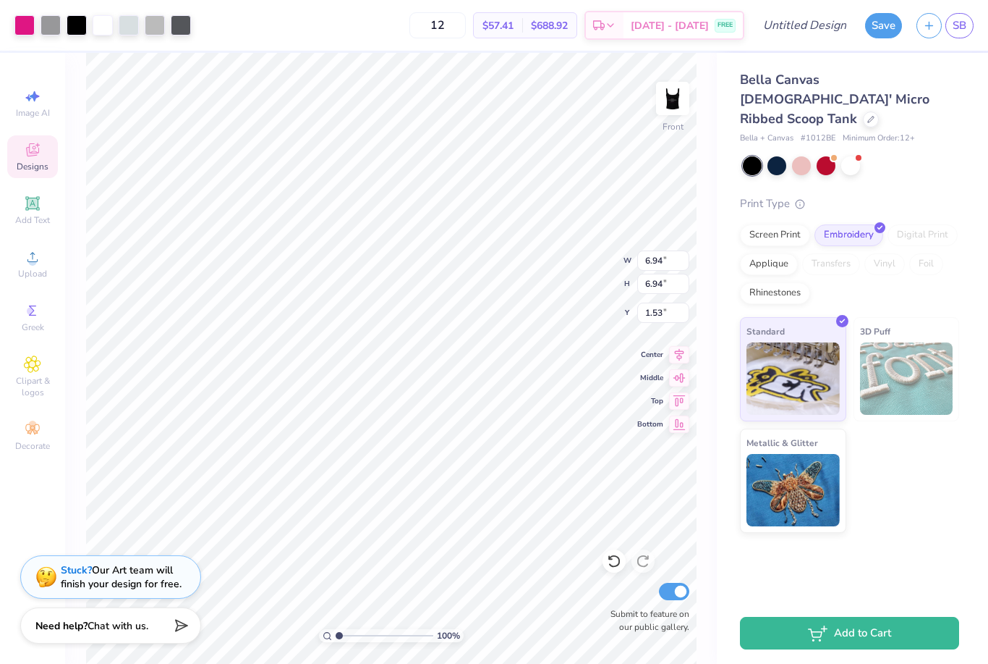
click at [648, 263] on div "Inks are less vibrant than screen printing; smooth on light garments and raised…" at bounding box center [654, 245] width 177 height 53
click at [0, 218] on div "Pick Your Print Type You can change this later. Prints Like Use When Image You …" at bounding box center [494, 332] width 988 height 664
click at [32, 217] on div "Pick Your Print Type You can change this later. Prints Like Use When Image You …" at bounding box center [493, 291] width 957 height 617
click at [56, 29] on div "Pick Your Print Type You can change this later." at bounding box center [115, 106] width 134 height 158
click at [35, 237] on div "Pick Your Print Type You can change this later. Prints Like Use When Image You …" at bounding box center [493, 291] width 957 height 617
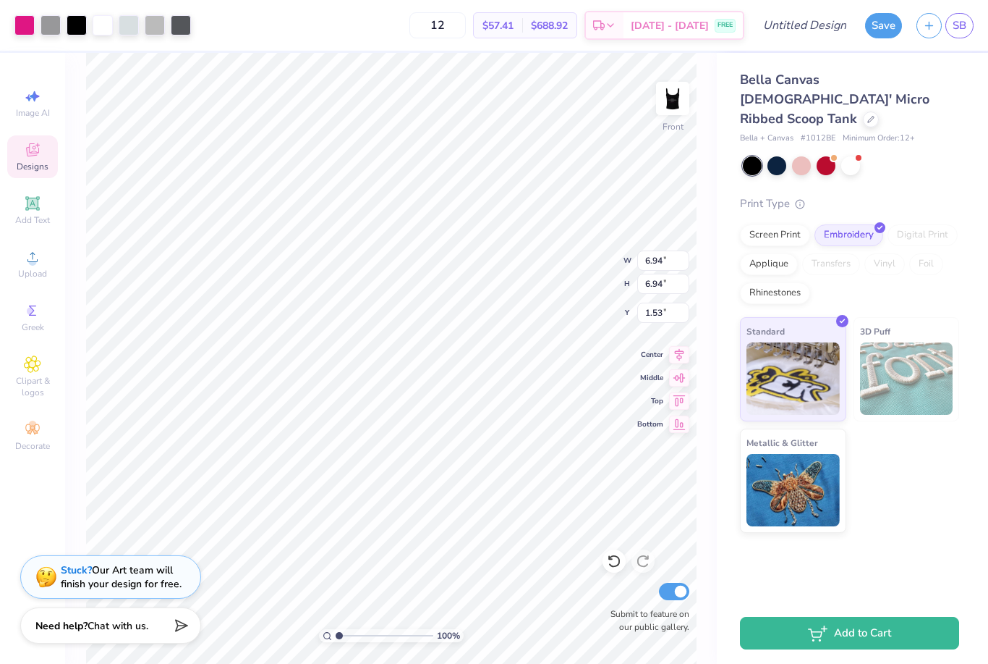
click at [44, 265] on div "Pick Your Print Type You can change this later. Prints Like Use When Image You …" at bounding box center [493, 291] width 957 height 617
drag, startPoint x: 302, startPoint y: 329, endPoint x: 340, endPoint y: 358, distance: 47.5
click at [340, 358] on div "Needs to be vectorized so it might lose some details" at bounding box center [256, 344] width 177 height 41
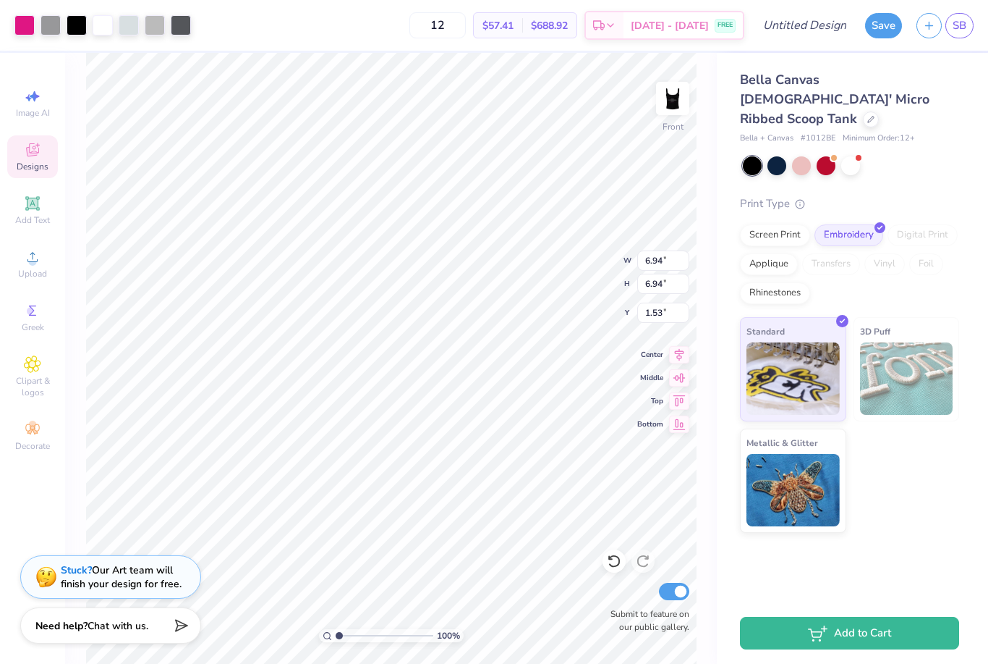
drag, startPoint x: 383, startPoint y: 376, endPoint x: 339, endPoint y: 357, distance: 47.0
click at [339, 357] on div "Pick Your Print Type You can change this later. Prints Like Use When Image You …" at bounding box center [494, 292] width 892 height 530
click at [507, 377] on img at bounding box center [494, 389] width 48 height 32
click at [843, 645] on div "Pick Your Print Type You can change this later. Prints Like Use When Image You …" at bounding box center [494, 332] width 988 height 664
click at [836, 633] on div "Pick Your Print Type You can change this later. Prints Like Use When Image You …" at bounding box center [494, 332] width 988 height 664
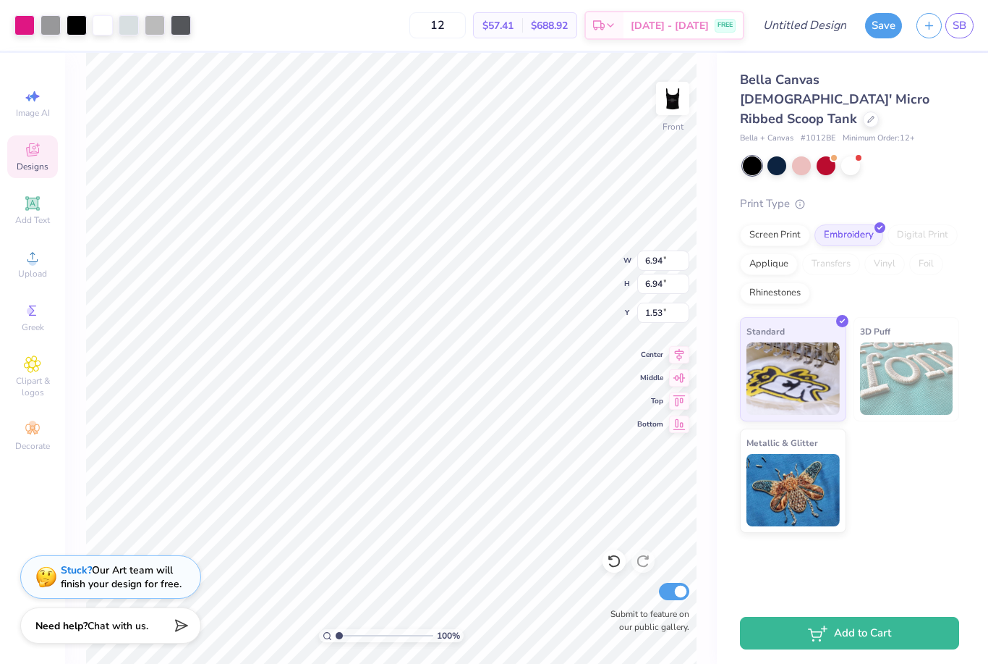
click at [886, 34] on div "Applique Minimum: 12+ Incorporates various fabrics and threads for a raised, mu…" at bounding box center [853, 292] width 177 height 530
click at [880, 25] on div "Pick Your Print Type You can change this later. Prints Like Use When Image You …" at bounding box center [493, 291] width 957 height 617
click at [475, 226] on div "Colors are vibrant with a thread-based textured, high-quality finish." at bounding box center [455, 245] width 177 height 53
click at [679, 104] on img at bounding box center [689, 110] width 177 height 149
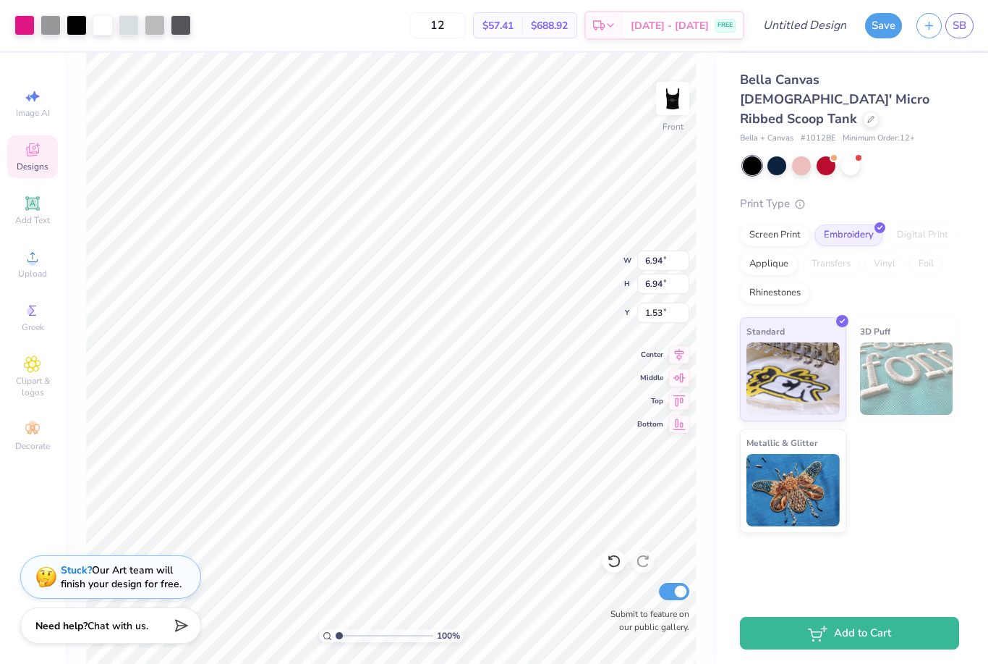
click at [679, 104] on img at bounding box center [689, 110] width 177 height 149
click at [685, 99] on img at bounding box center [689, 110] width 177 height 149
click at [685, 98] on img at bounding box center [689, 110] width 177 height 149
click at [692, 112] on img at bounding box center [689, 110] width 177 height 149
click at [691, 111] on img at bounding box center [689, 110] width 177 height 149
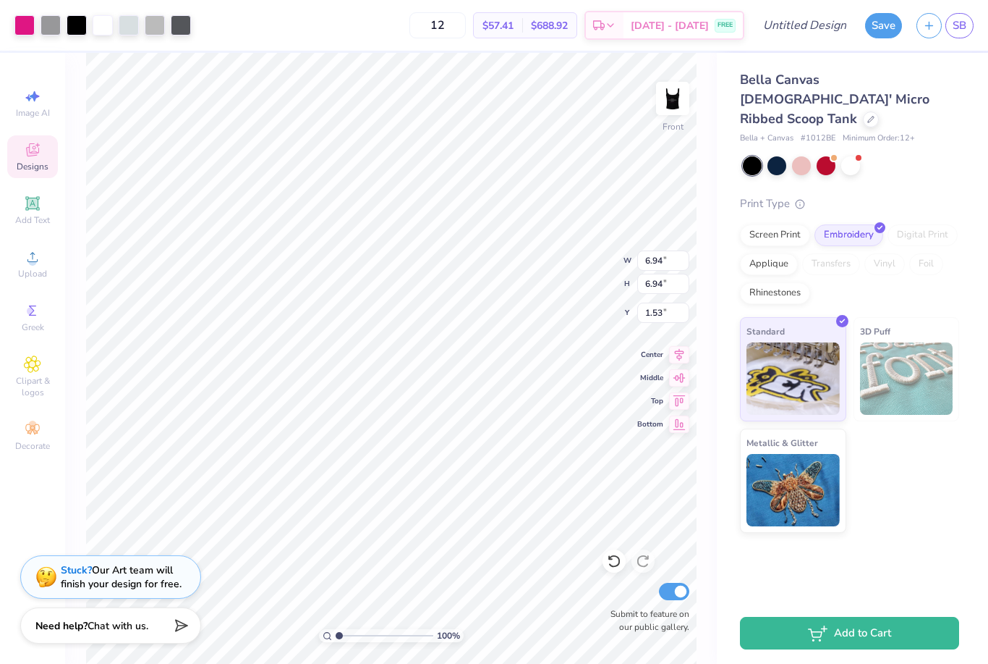
click at [431, 429] on div "Standard" at bounding box center [426, 402] width 48 height 59
click at [837, 300] on div "For large-area embroidery." at bounding box center [888, 297] width 177 height 53
click at [779, 214] on div "Pick Your Print Type You can change this later. Prints Like Use When Image You …" at bounding box center [494, 292] width 892 height 530
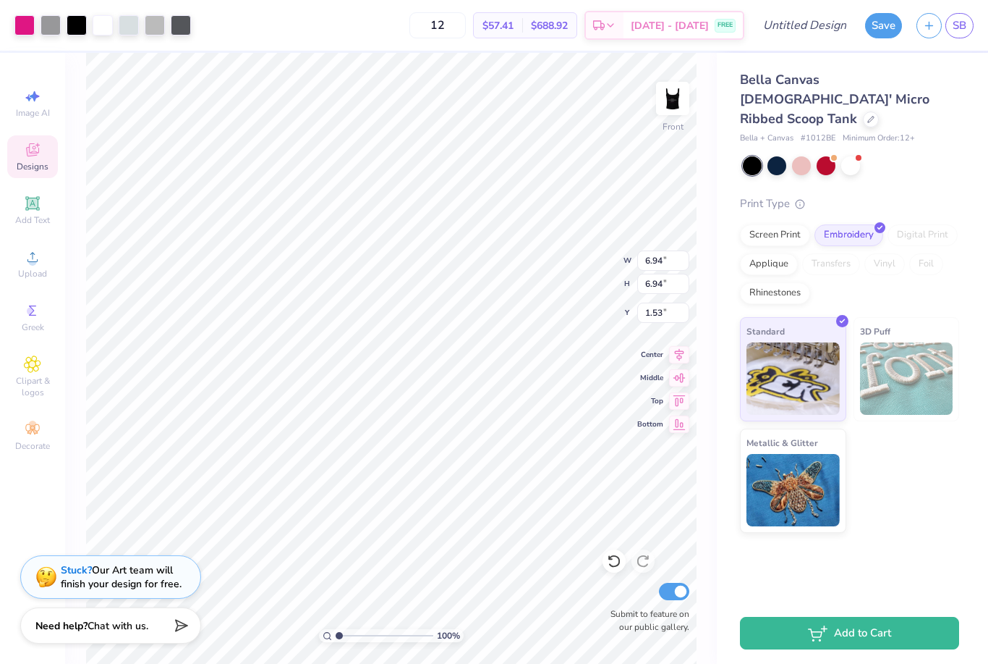
click at [793, 209] on h3 "Applique" at bounding box center [849, 201] width 118 height 19
click at [798, 208] on h3 "Applique" at bounding box center [849, 201] width 118 height 19
click at [768, 219] on div "Inks are less vibrant than screen printing; smooth on light garments and raised…" at bounding box center [679, 245] width 177 height 53
click at [800, 221] on div "Incorporates various fabrics and threads for a raised, multi-dimensional, textu…" at bounding box center [878, 245] width 177 height 53
click at [800, 223] on div "Incorporates various fabrics and threads for a raised, multi-dimensional, textu…" at bounding box center [878, 245] width 177 height 53
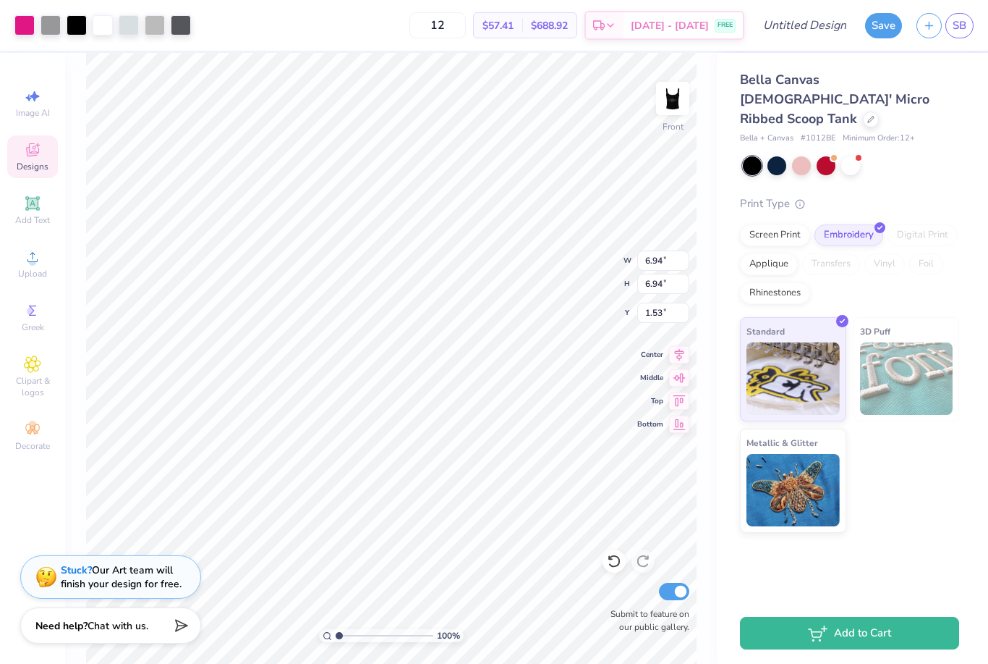
click at [832, 282] on div "For large-area embroidery." at bounding box center [878, 297] width 177 height 53
click at [768, 219] on div "Inks are less vibrant than screen printing; smooth on light garments and raised…" at bounding box center [679, 245] width 177 height 53
click at [779, 221] on div "Pick Your Print Type You can change this later. Prints Like Use When Image You …" at bounding box center [494, 292] width 892 height 530
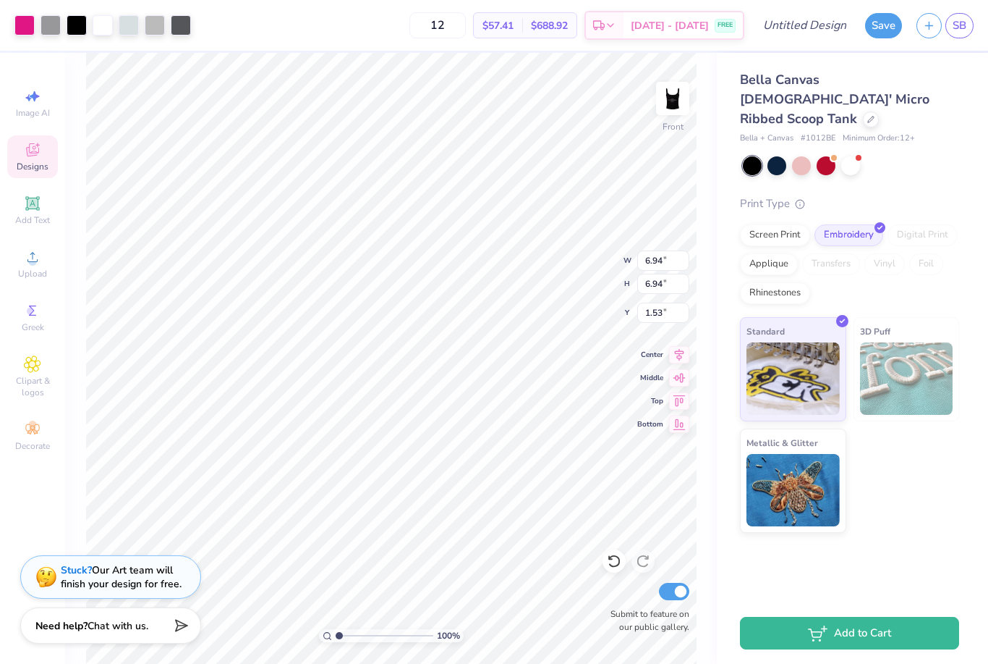
click at [779, 221] on div "Pick Your Print Type You can change this later. Prints Like Use When Image You …" at bounding box center [494, 292] width 892 height 530
click at [787, 204] on div "Pick Your Print Type You can change this later. Prints Like Use When Image You …" at bounding box center [494, 292] width 892 height 530
click at [787, 211] on div "Pick Your Print Type You can change this later. Prints Like Use When Image You …" at bounding box center [494, 292] width 892 height 530
click at [890, 350] on div "Needs to be vectorized so it might lose some details" at bounding box center [878, 344] width 177 height 41
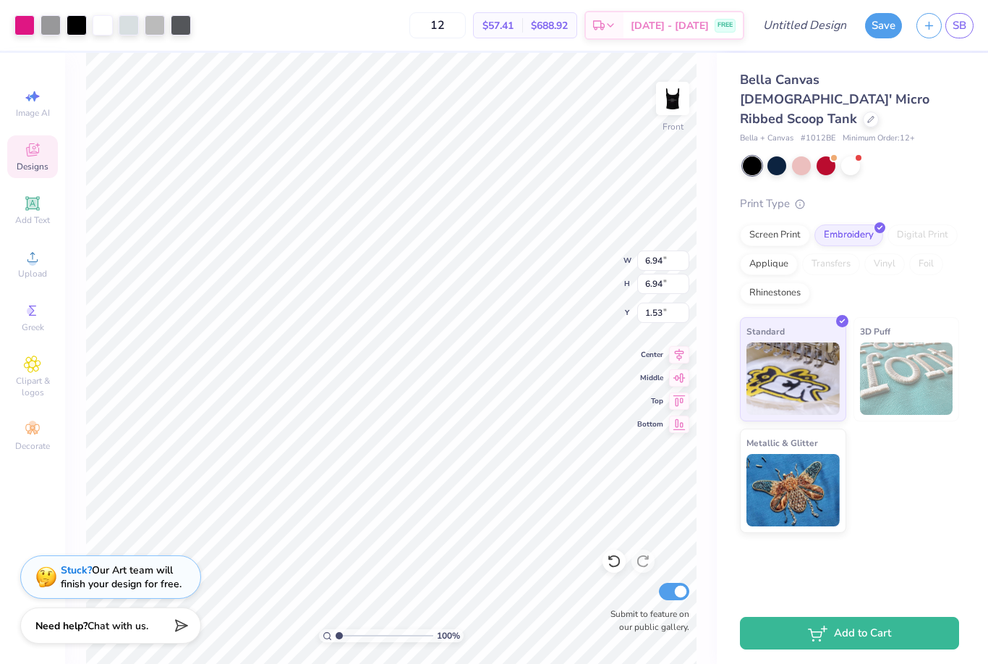
click at [831, 428] on div "Standard Sublimated" at bounding box center [878, 402] width 177 height 75
drag, startPoint x: 465, startPoint y: 331, endPoint x: 387, endPoint y: 368, distance: 86.7
click at [387, 368] on div "Pick Your Print Type You can change this later. Prints Like Use When Image You …" at bounding box center [494, 292] width 892 height 530
click at [431, 331] on div "Needs to be vectorized so it might lose some details" at bounding box center [480, 344] width 177 height 41
drag, startPoint x: 357, startPoint y: 357, endPoint x: 455, endPoint y: 428, distance: 121.1
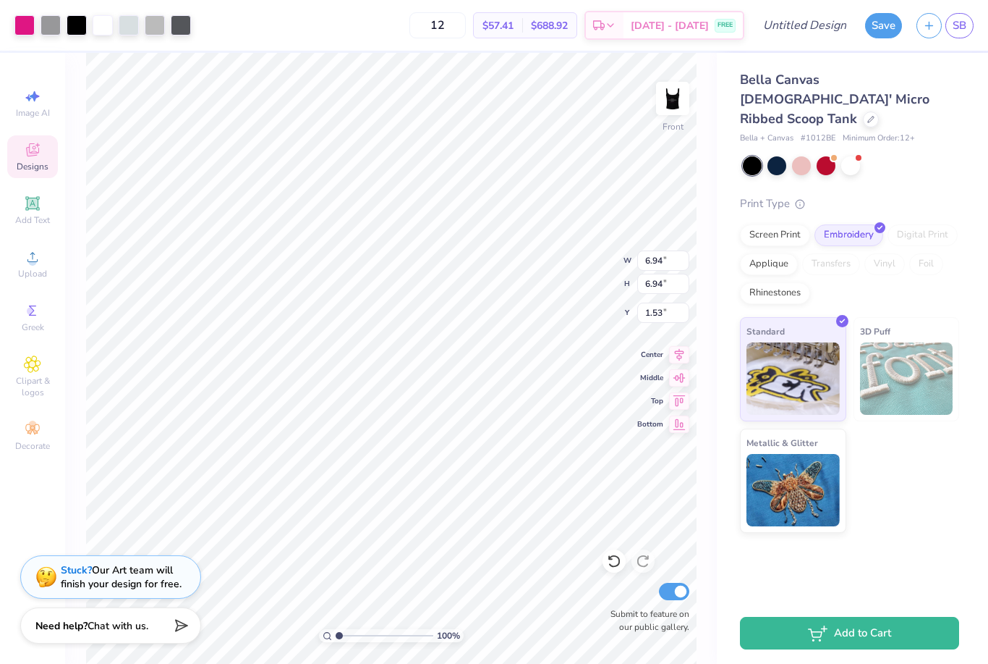
click at [455, 428] on div "Pick Your Print Type You can change this later. Prints Like Use When Image You …" at bounding box center [494, 292] width 892 height 530
drag, startPoint x: 340, startPoint y: 632, endPoint x: 461, endPoint y: 636, distance: 120.9
click at [461, 636] on div "Pick Your Print Type You can change this later. Prints Like Use When Image You …" at bounding box center [494, 332] width 988 height 664
click at [515, 611] on div "Pick Your Print Type You can change this later. Prints Like Use When Image You …" at bounding box center [494, 332] width 988 height 664
click at [677, 597] on div "Pick Your Print Type You can change this later. Prints Like Use When Image You …" at bounding box center [493, 291] width 957 height 617
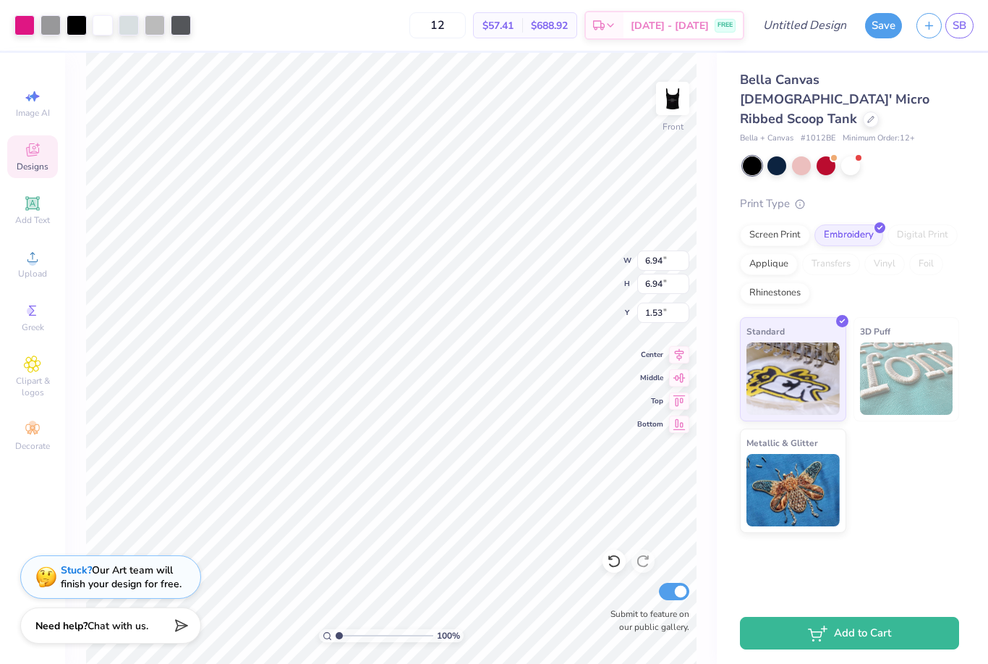
click at [677, 597] on div "Pick Your Print Type You can change this later. Prints Like Use When Image You …" at bounding box center [493, 291] width 957 height 617
click at [654, 250] on div "Inks are less vibrant than screen printing; smooth on light garments and raised…" at bounding box center [679, 245] width 177 height 53
click at [679, 114] on img at bounding box center [679, 110] width 177 height 149
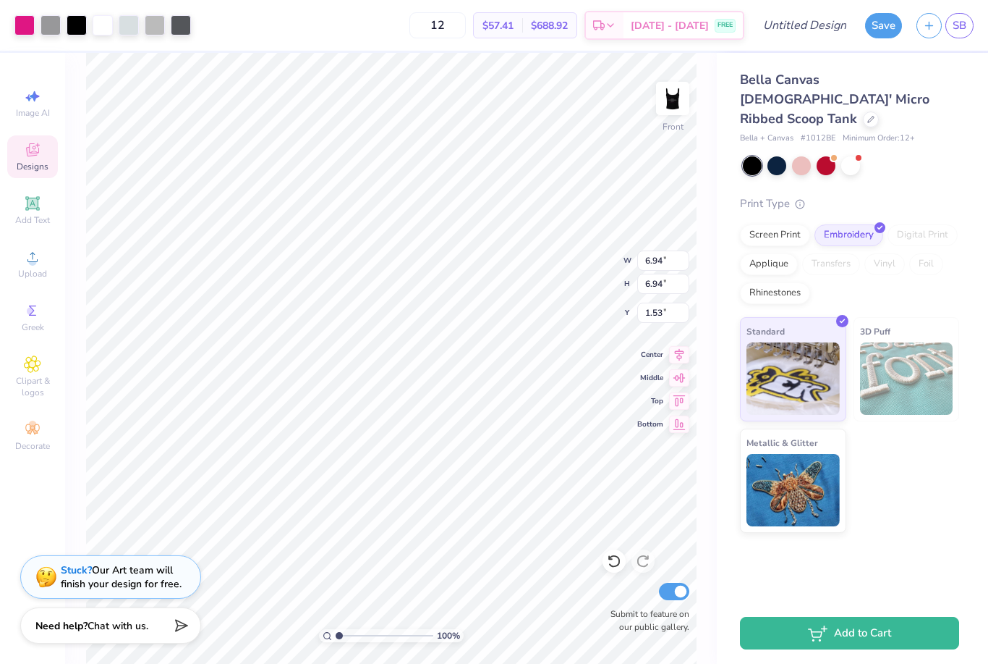
click at [678, 35] on div "Digital Printing Minimum: 12+ Inks are less vibrant than screen printing; smoot…" at bounding box center [679, 292] width 177 height 530
click at [632, 25] on div "Pick Your Print Type You can change this later. Prints Like Use When Image You …" at bounding box center [493, 291] width 957 height 617
click at [871, 25] on div "Pick Your Print Type You can change this later. Prints Like Use When Image You …" at bounding box center [493, 291] width 957 height 617
click at [673, 101] on img at bounding box center [679, 110] width 177 height 149
drag, startPoint x: 466, startPoint y: 331, endPoint x: 412, endPoint y: 361, distance: 61.6
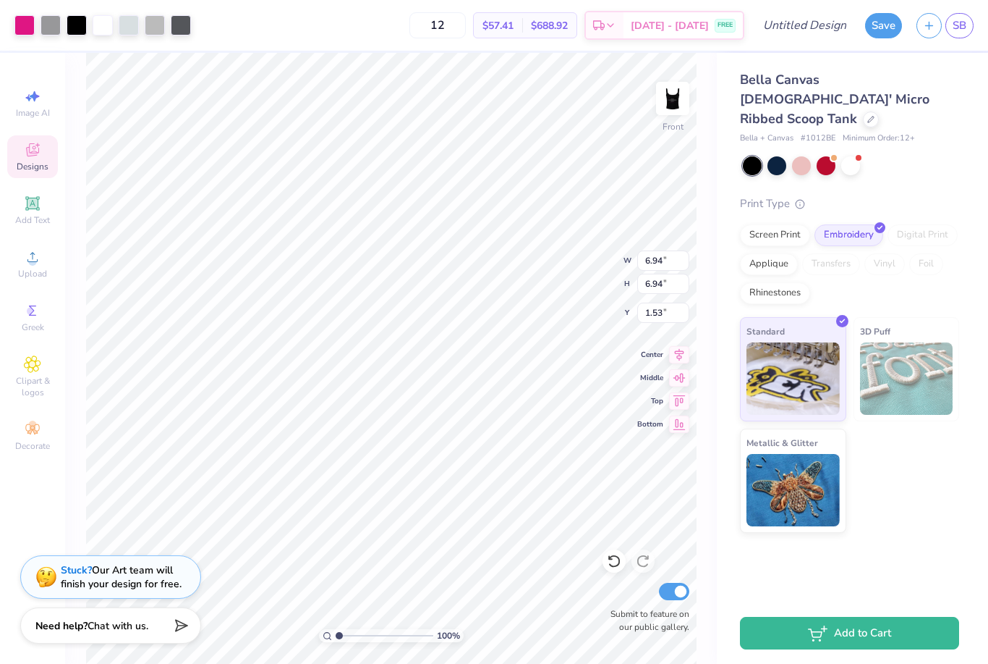
click at [412, 361] on div "Needs to be vectorized so it might lose some details" at bounding box center [480, 344] width 177 height 41
drag, startPoint x: 302, startPoint y: 334, endPoint x: 286, endPoint y: 304, distance: 34.6
click at [286, 304] on div "Screen Printing Minimum: 12+ Most Popular Colors will be very vibrant and sligh…" at bounding box center [281, 292] width 177 height 530
drag, startPoint x: 302, startPoint y: 326, endPoint x: 258, endPoint y: 292, distance: 56.3
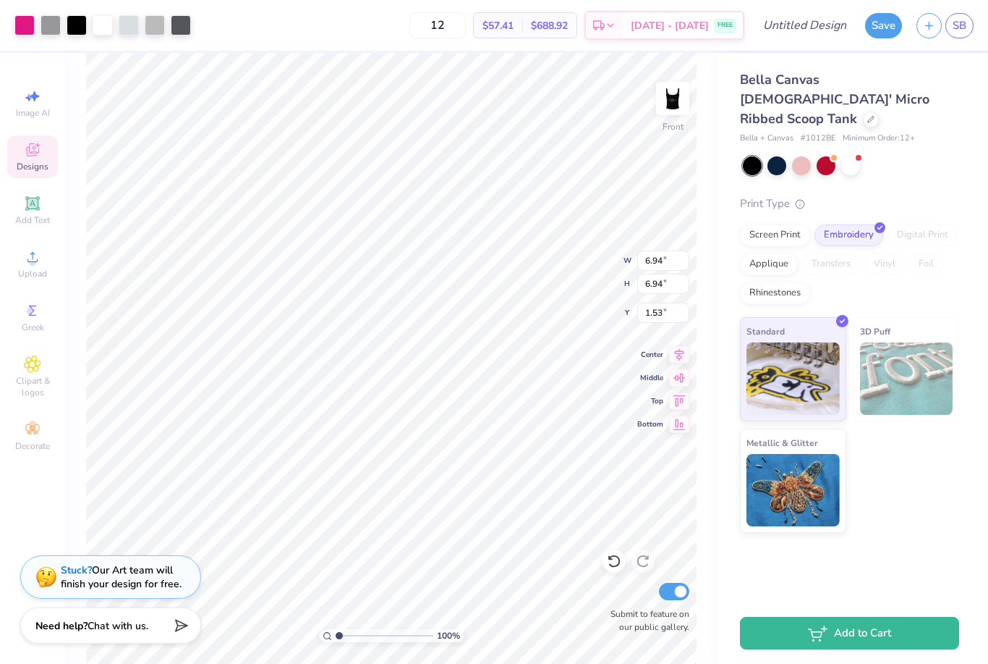
click at [258, 292] on div "Screen Printing Minimum: 12+ Most Popular Colors will be very vibrant and sligh…" at bounding box center [281, 292] width 177 height 530
drag, startPoint x: 313, startPoint y: 344, endPoint x: 290, endPoint y: 321, distance: 31.7
click at [290, 321] on div "Screen Printing Minimum: 12+ Most Popular Colors will be very vibrant and sligh…" at bounding box center [281, 292] width 177 height 530
drag, startPoint x: 307, startPoint y: 334, endPoint x: 398, endPoint y: 424, distance: 128.4
click at [398, 424] on div "Pick Your Print Type You can change this later. Prints Like Use When Image You …" at bounding box center [494, 292] width 892 height 530
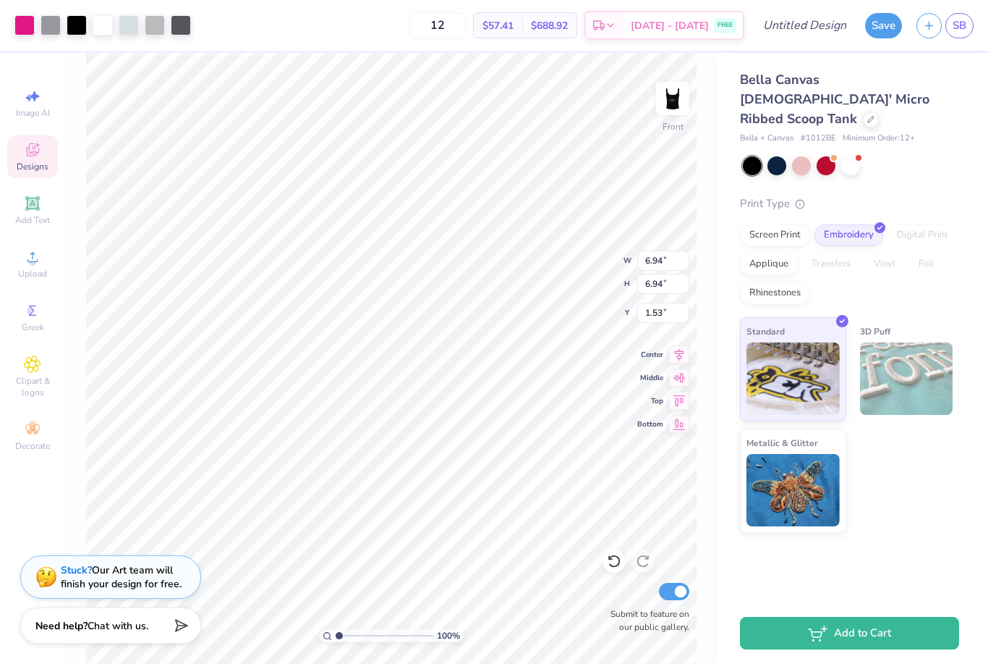
click at [159, 135] on p "You can change this later." at bounding box center [115, 141] width 134 height 12
click at [420, 374] on img at bounding box center [416, 389] width 48 height 32
click at [25, 90] on div "Pick Your Print Type You can change this later. Prints Like Use When Image You …" at bounding box center [493, 291] width 957 height 617
click at [27, 152] on div "Pick Your Print Type You can change this later. Prints Like Use When Image You …" at bounding box center [493, 291] width 957 height 617
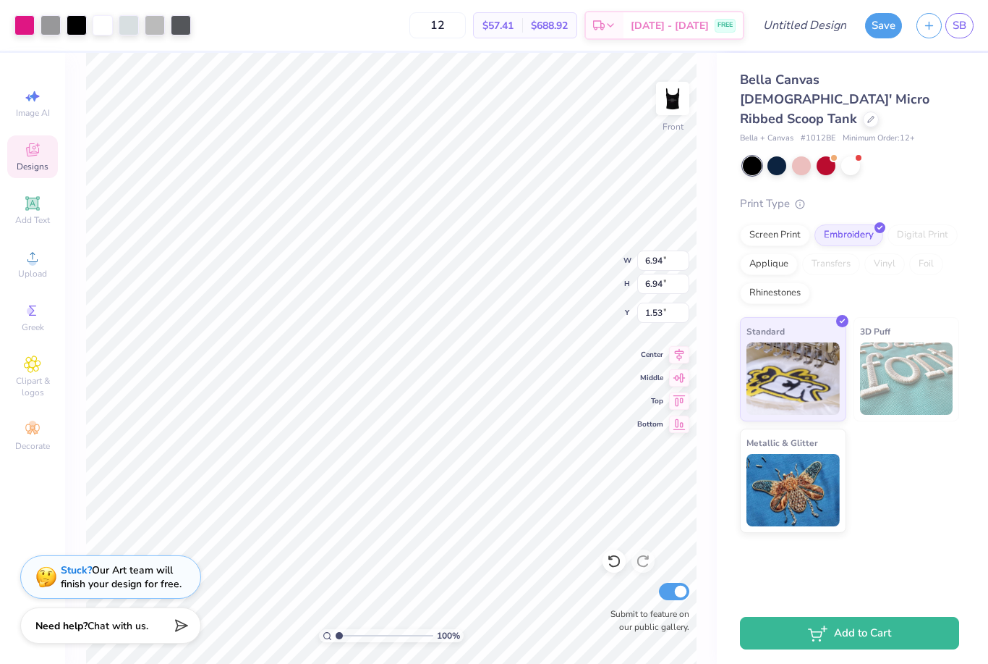
click at [35, 212] on div "Pick Your Print Type You can change this later. Prints Like Use When Image You …" at bounding box center [493, 291] width 957 height 617
click at [35, 224] on div "Pick Your Print Type You can change this later. Prints Like Use When Image You …" at bounding box center [493, 291] width 957 height 617
drag, startPoint x: 457, startPoint y: 333, endPoint x: 373, endPoint y: 418, distance: 119.2
click at [373, 418] on div "Pick Your Print Type You can change this later. Prints Like Use When Image You …" at bounding box center [494, 292] width 892 height 530
click at [574, 266] on div "Pick Your Print Type You can change this later. Prints Like Use When Image You …" at bounding box center [494, 292] width 892 height 530
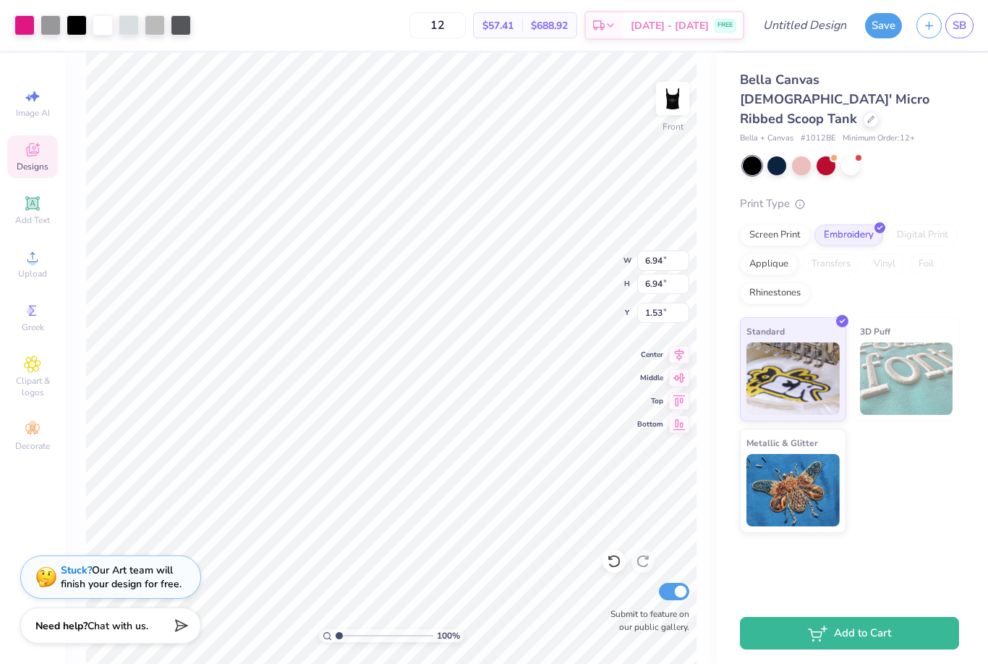
drag, startPoint x: 465, startPoint y: 331, endPoint x: 445, endPoint y: 348, distance: 25.7
click at [445, 348] on div "Needs to be vectorized so it might lose some details" at bounding box center [480, 344] width 177 height 41
click at [528, 26] on div "Pick Your Print Type You can change this later. Prints Like Use When Image You …" at bounding box center [493, 291] width 957 height 617
click at [397, 428] on div "Standard" at bounding box center [416, 402] width 48 height 59
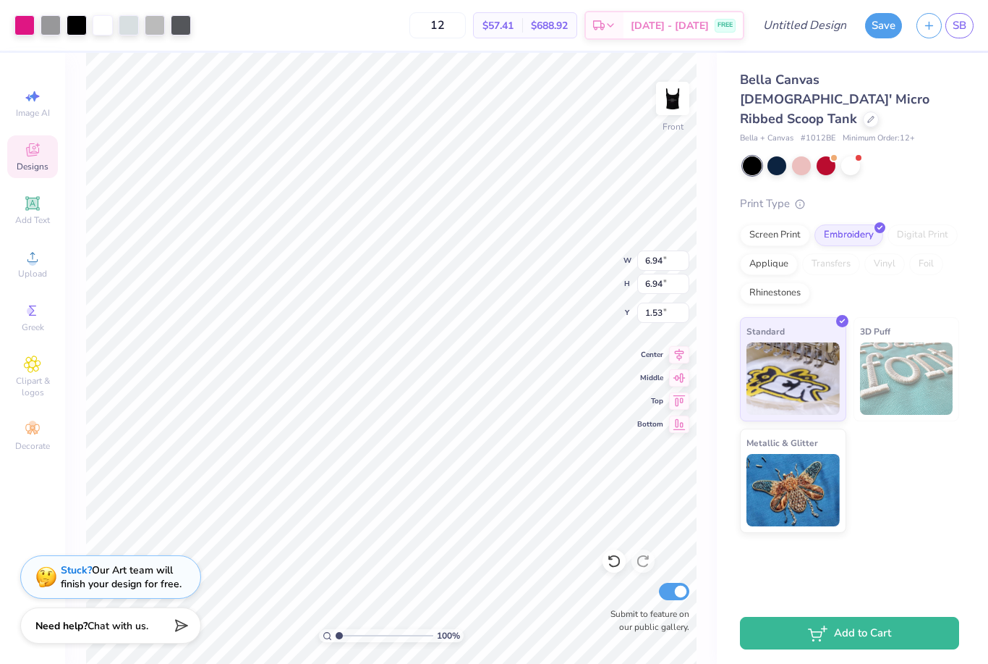
click at [397, 428] on div "Standard" at bounding box center [416, 402] width 48 height 59
click at [321, 342] on div "Needs to be vectorized so it might lose some details" at bounding box center [281, 344] width 177 height 41
